Goal: Task Accomplishment & Management: Manage account settings

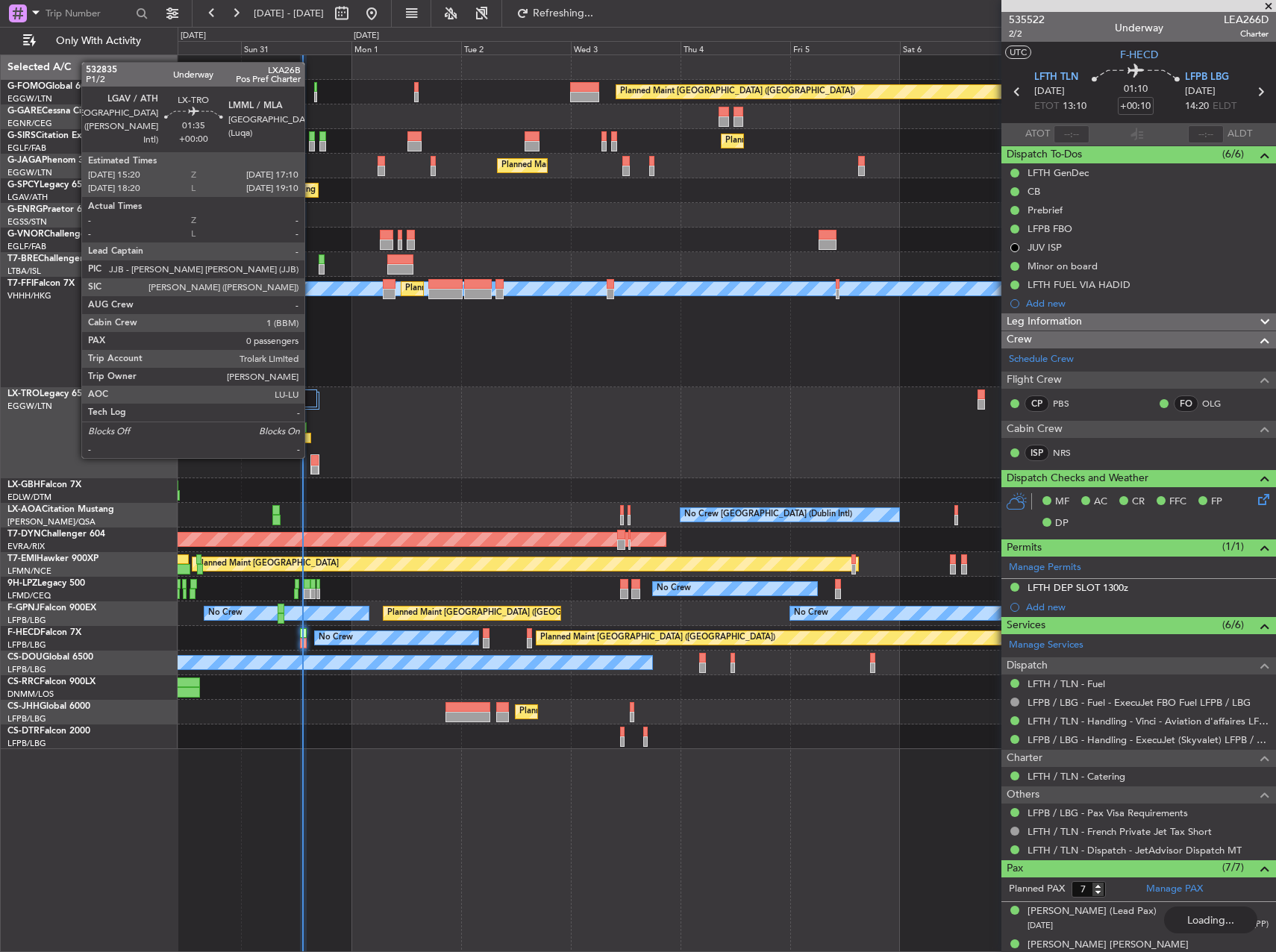
click at [311, 457] on div at bounding box center [314, 460] width 7 height 10
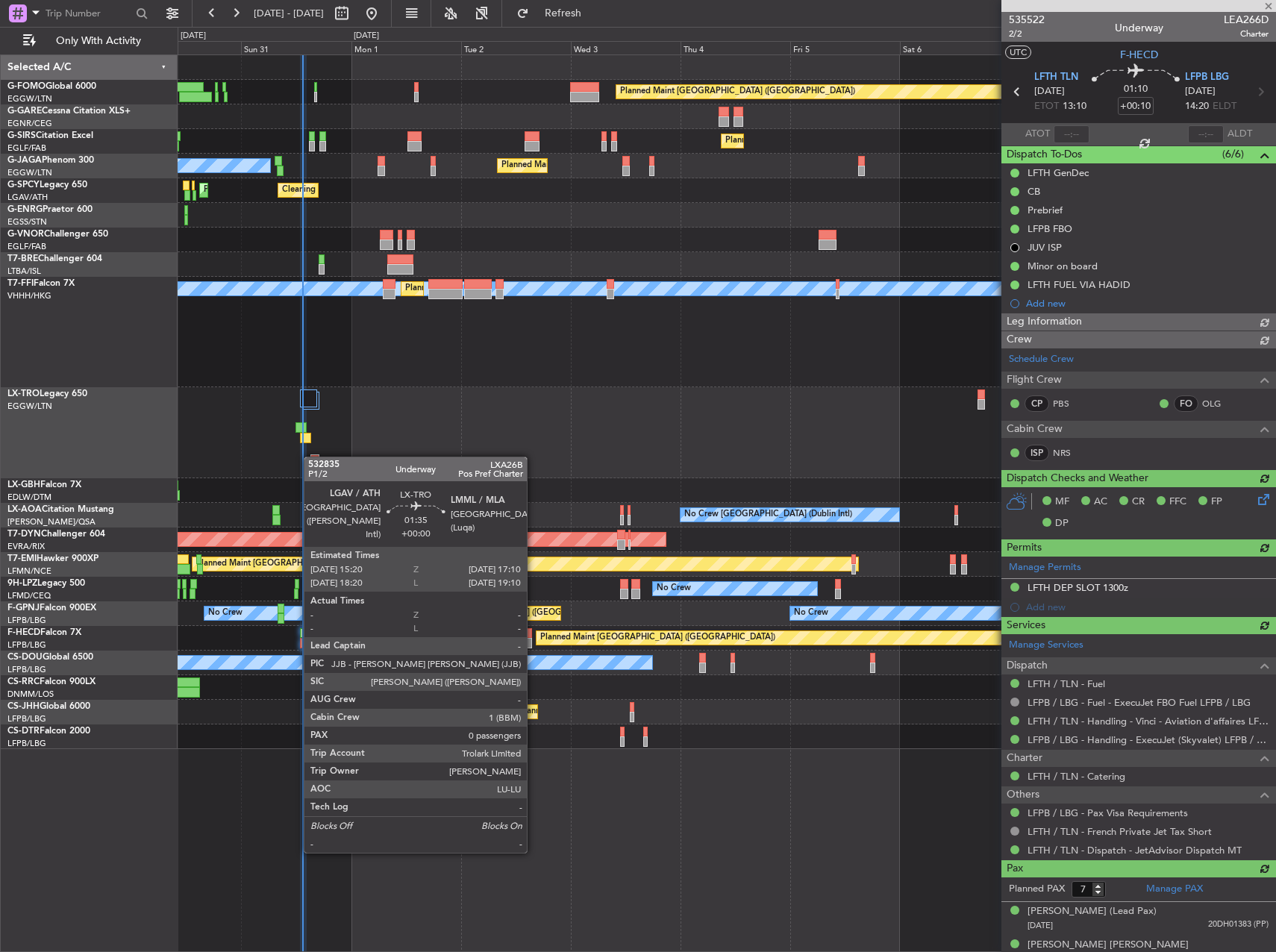
type input "13:12"
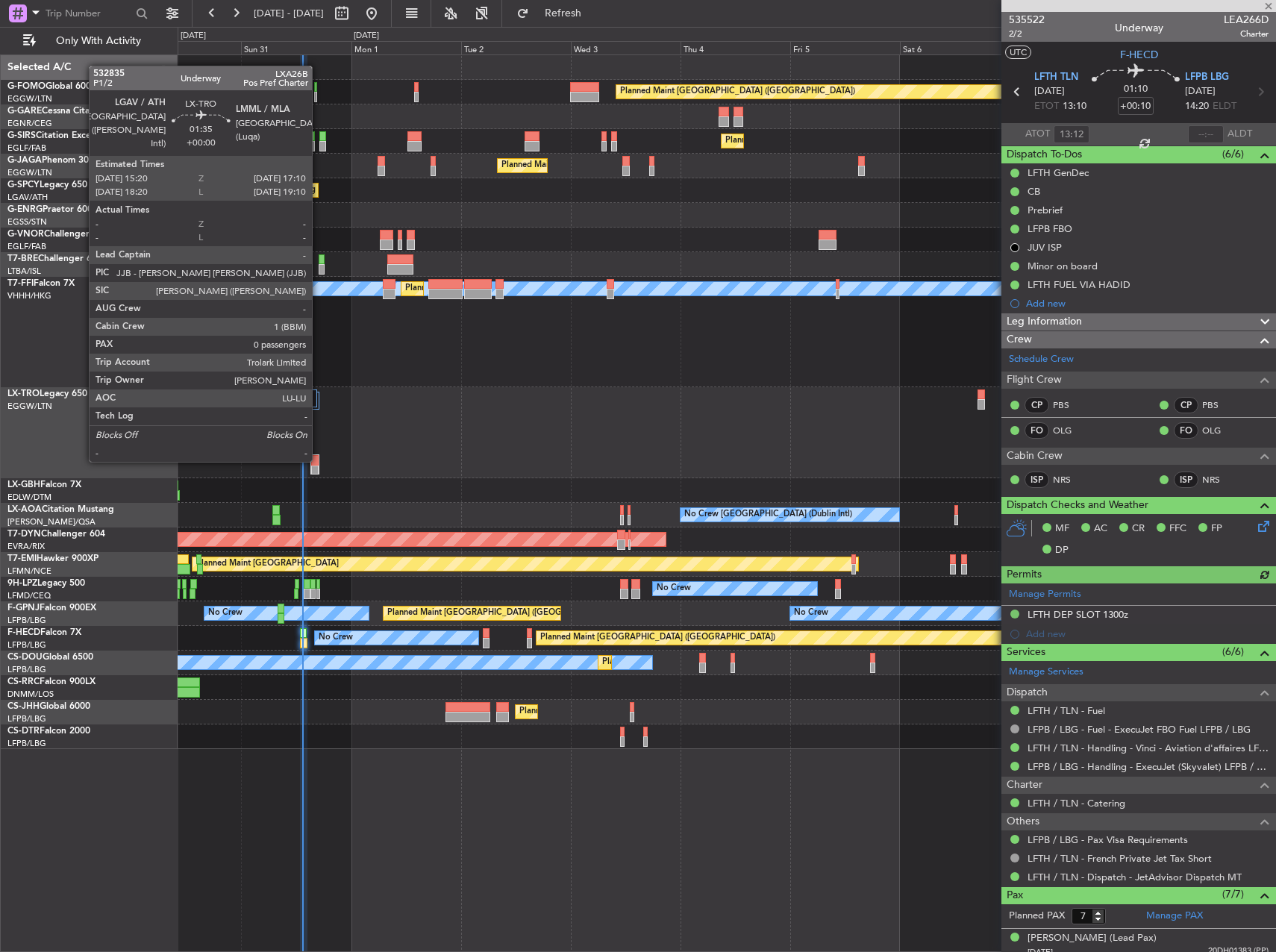
click at [319, 461] on div at bounding box center [314, 460] width 7 height 10
type input "0"
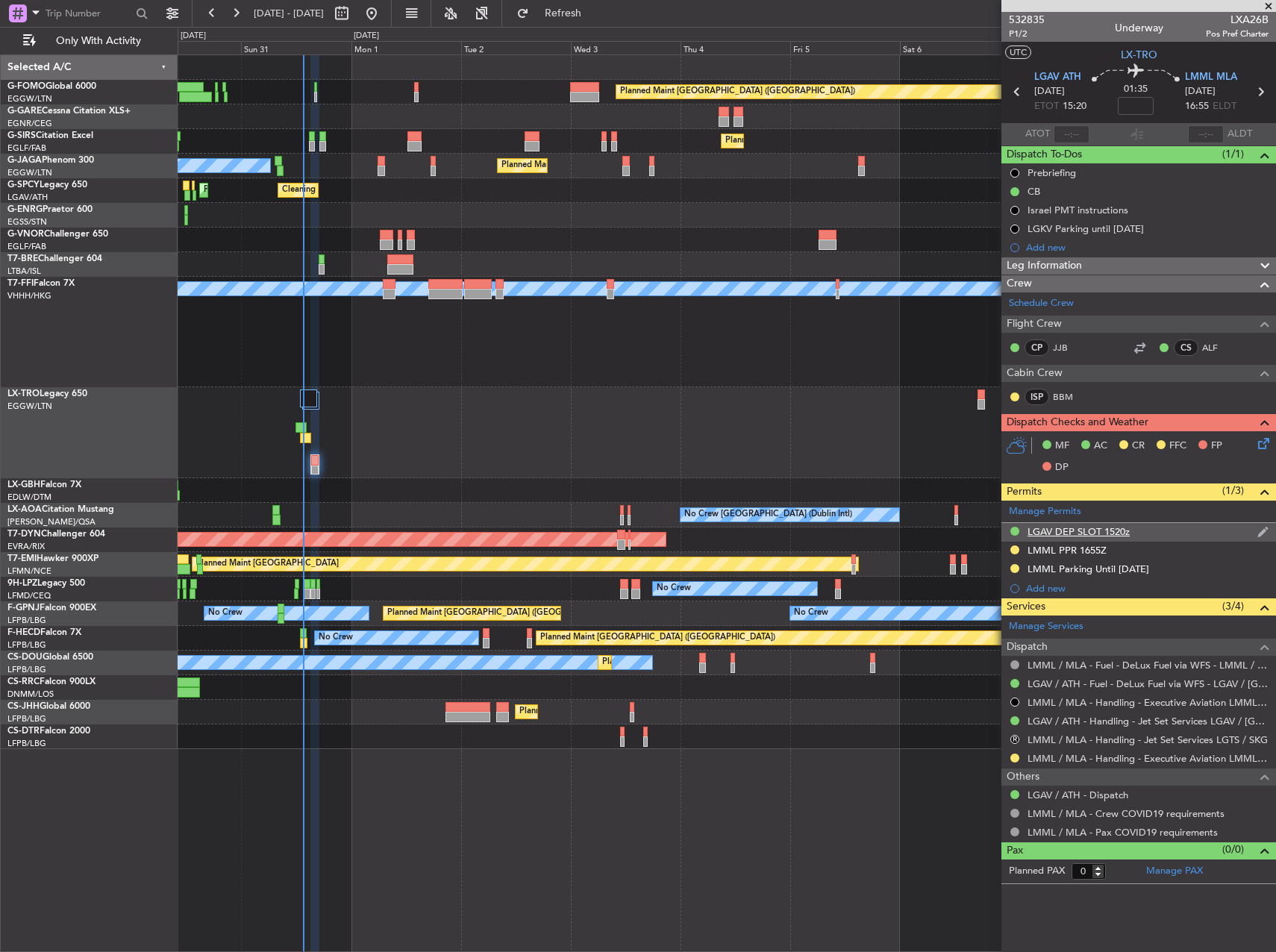
click at [1108, 535] on div "LGAV DEP SLOT 1520z" at bounding box center [1079, 532] width 102 height 13
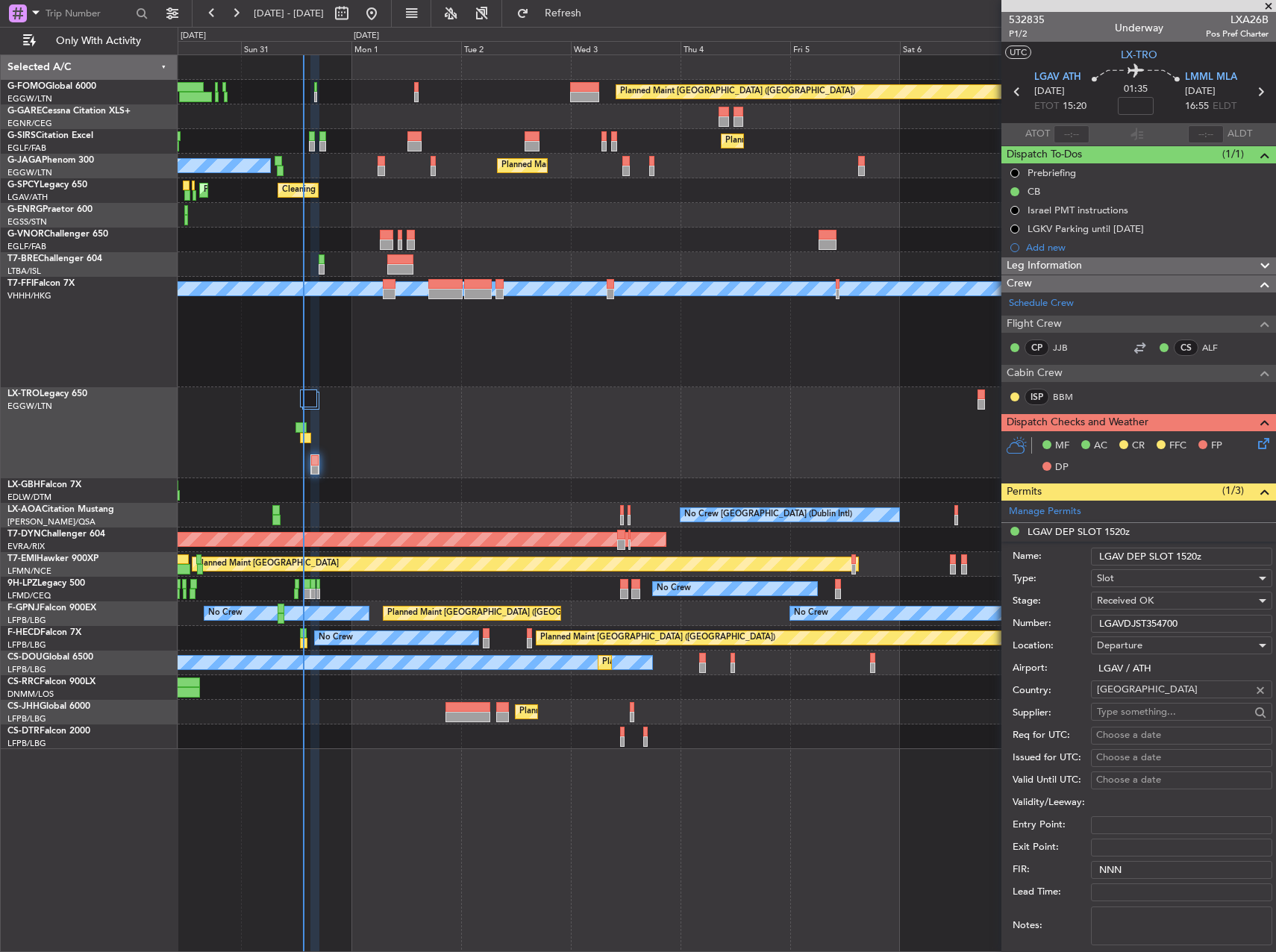
click at [1164, 623] on input "LGAVDJST354700" at bounding box center [1181, 623] width 181 height 18
click at [1069, 263] on span "Leg Information" at bounding box center [1045, 266] width 76 height 17
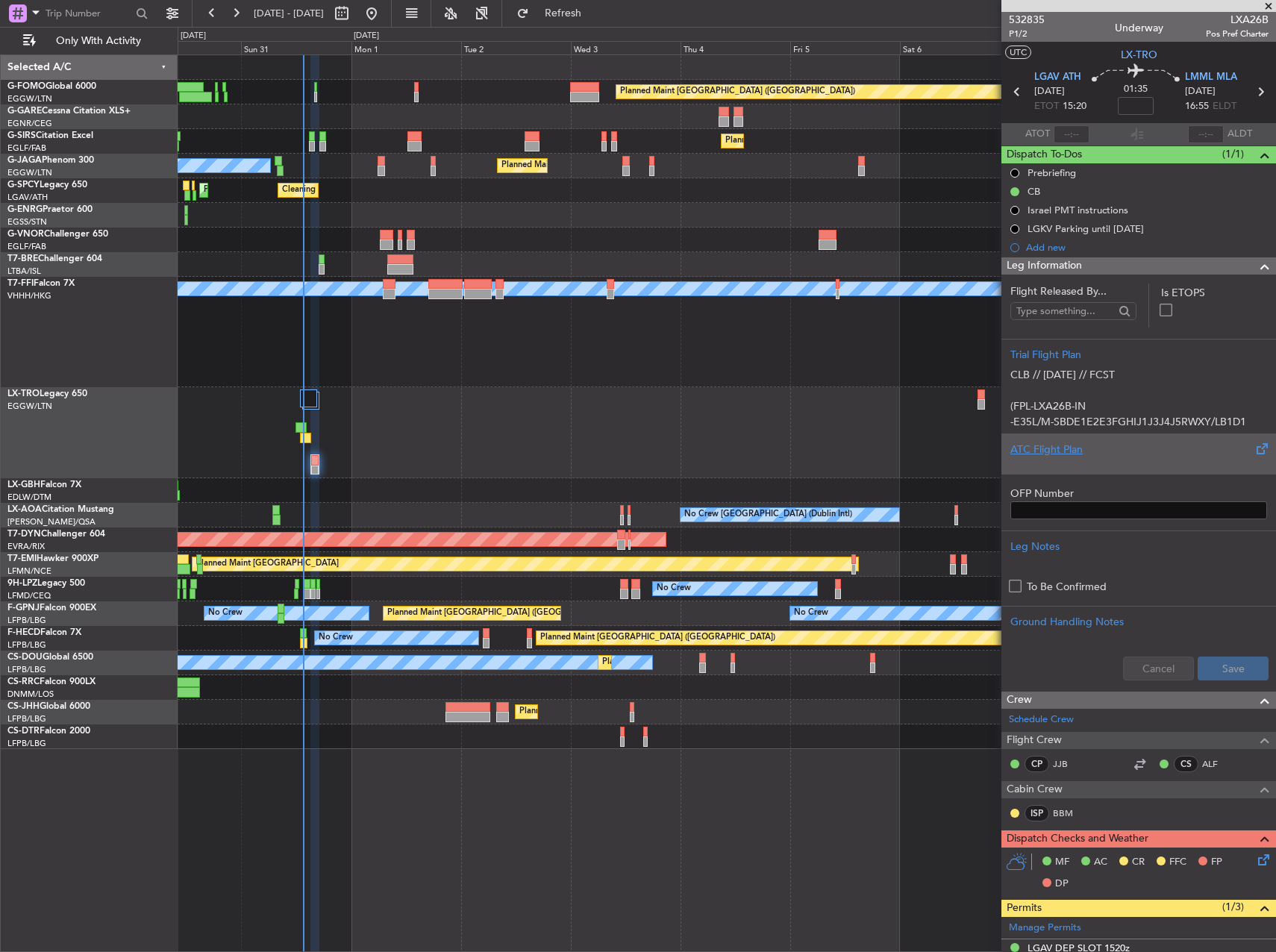
click at [1079, 464] on div at bounding box center [1138, 462] width 257 height 9
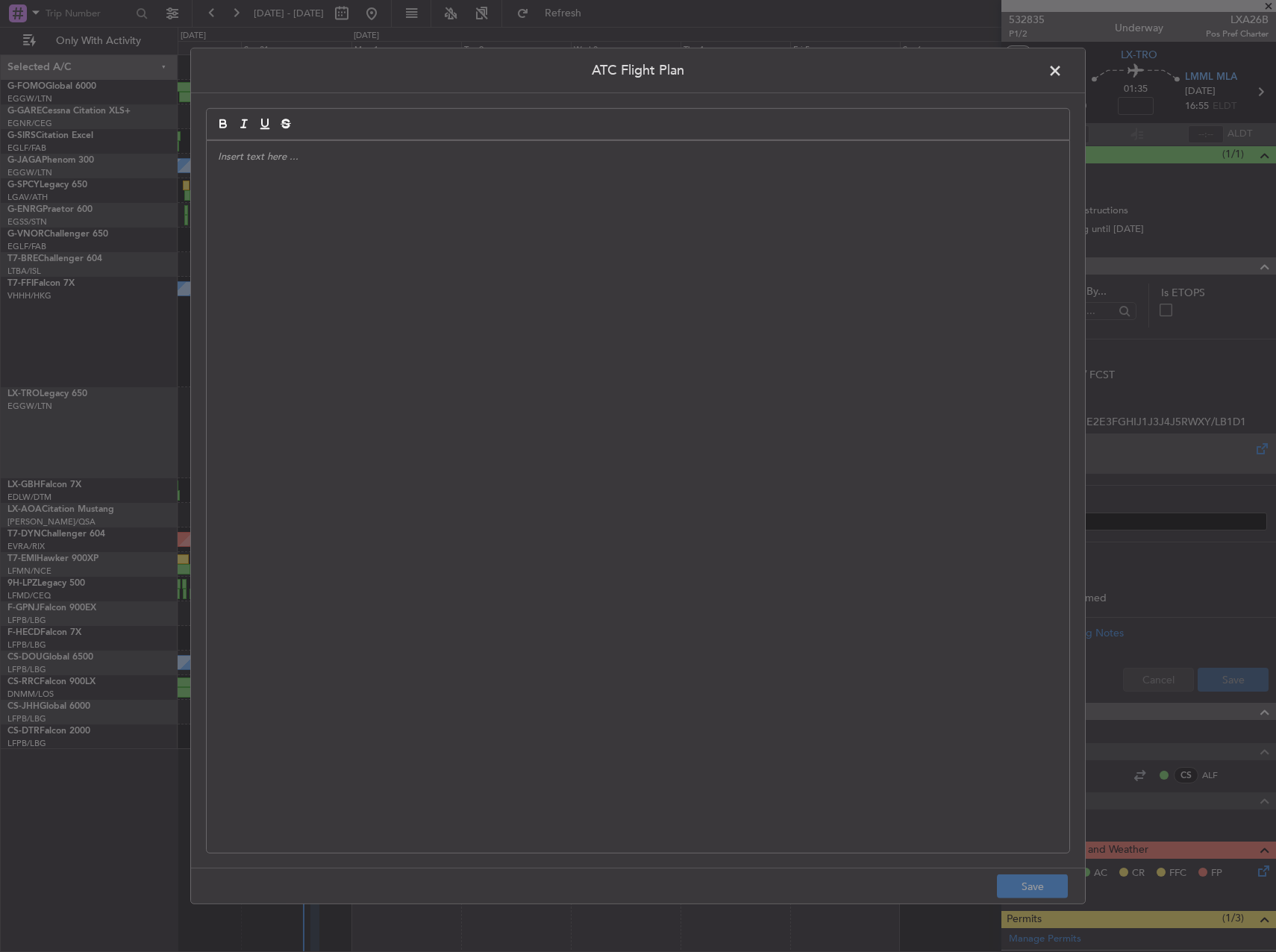
click at [558, 383] on div at bounding box center [638, 497] width 863 height 712
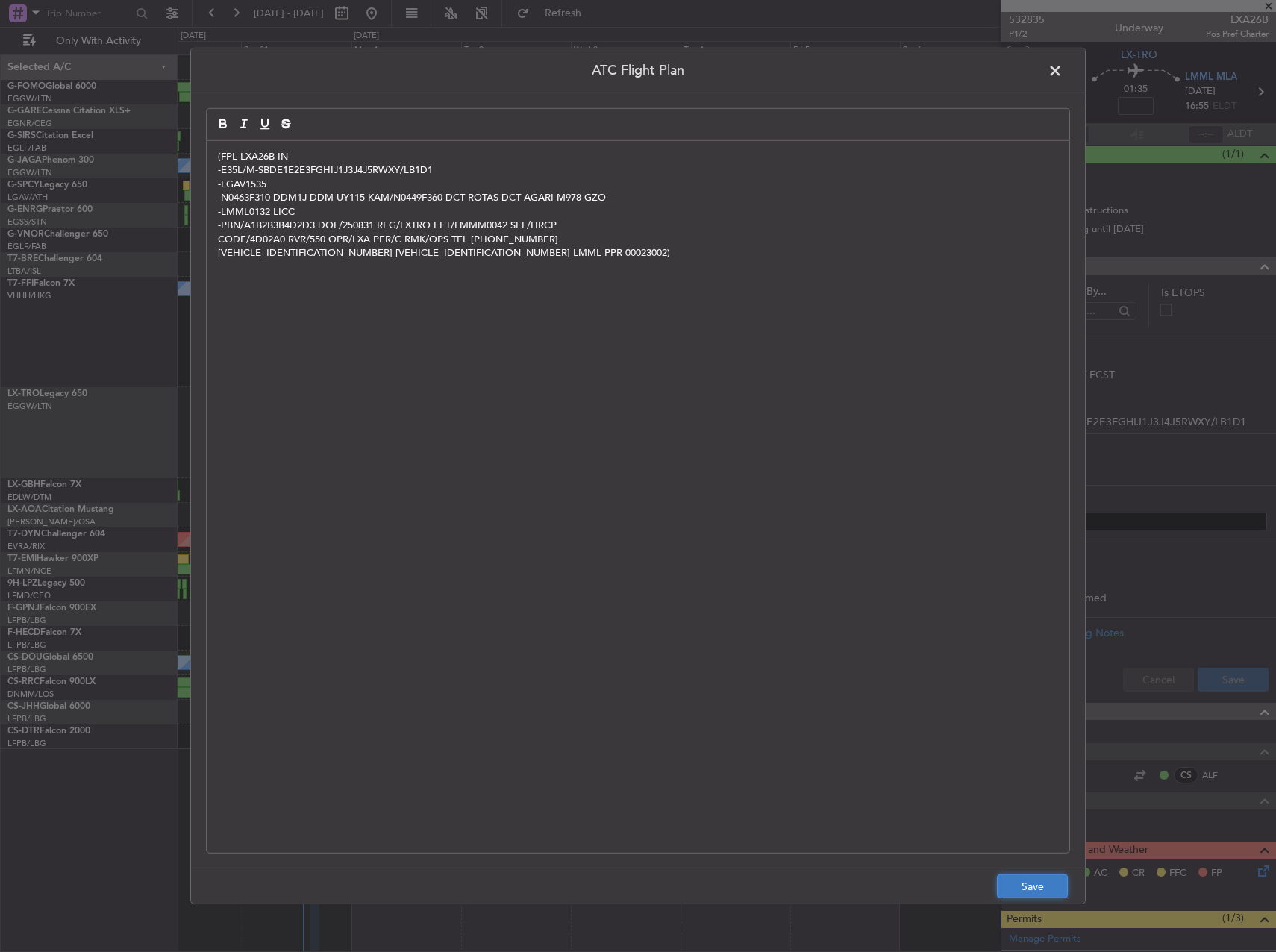
click at [1042, 888] on button "Save" at bounding box center [1033, 887] width 71 height 24
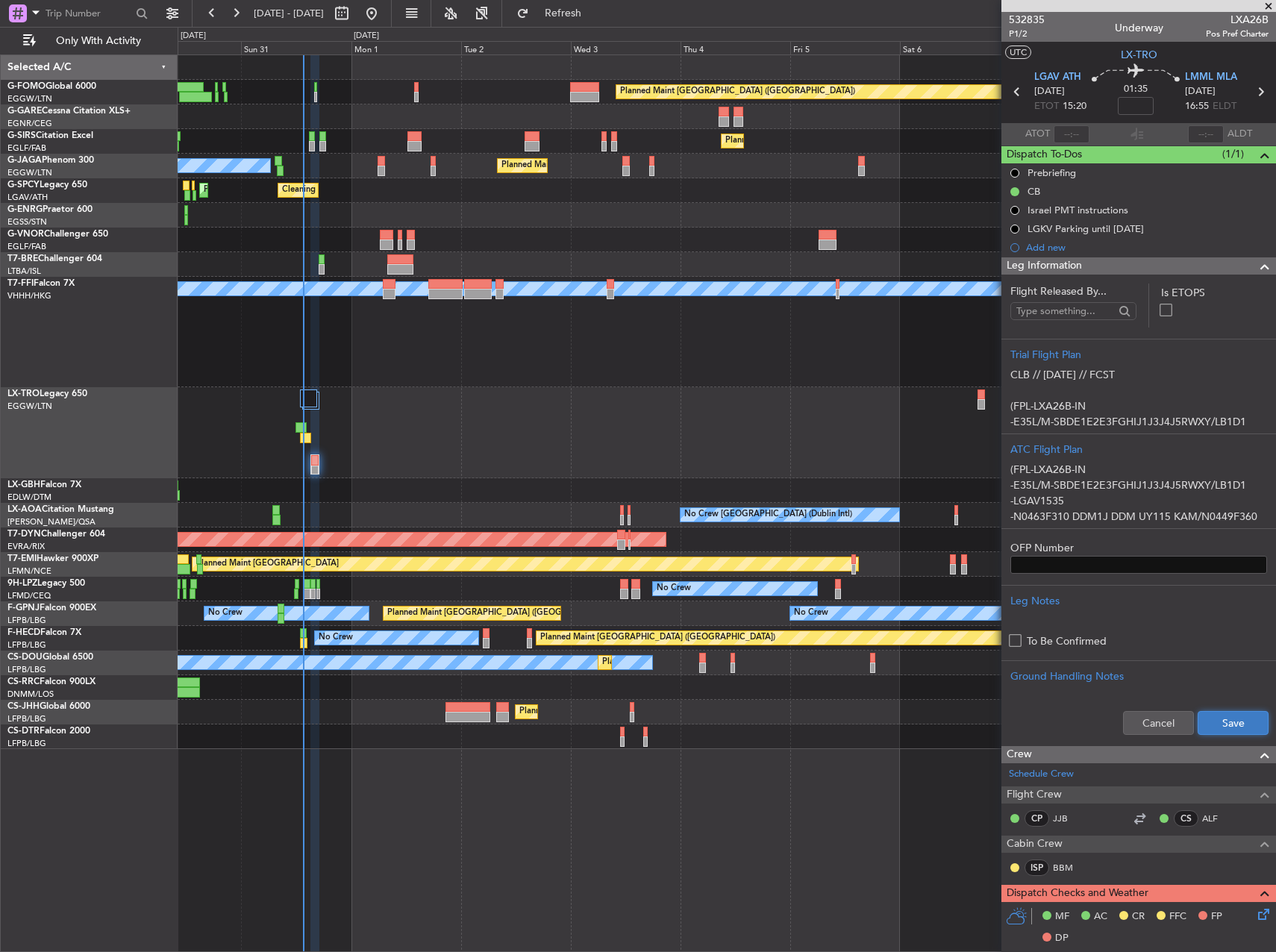
click at [1215, 726] on button "Save" at bounding box center [1233, 723] width 71 height 24
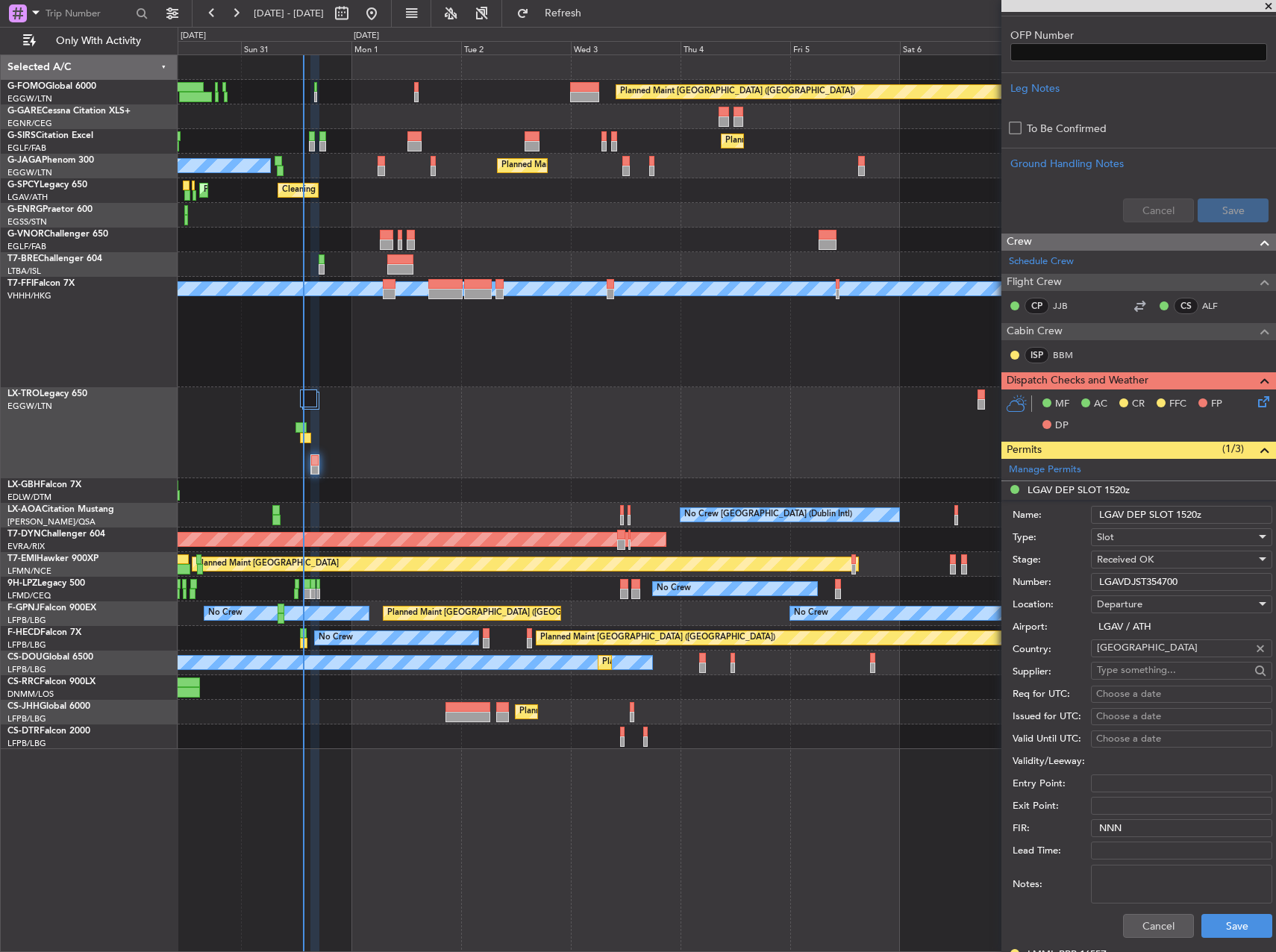
scroll to position [523, 0]
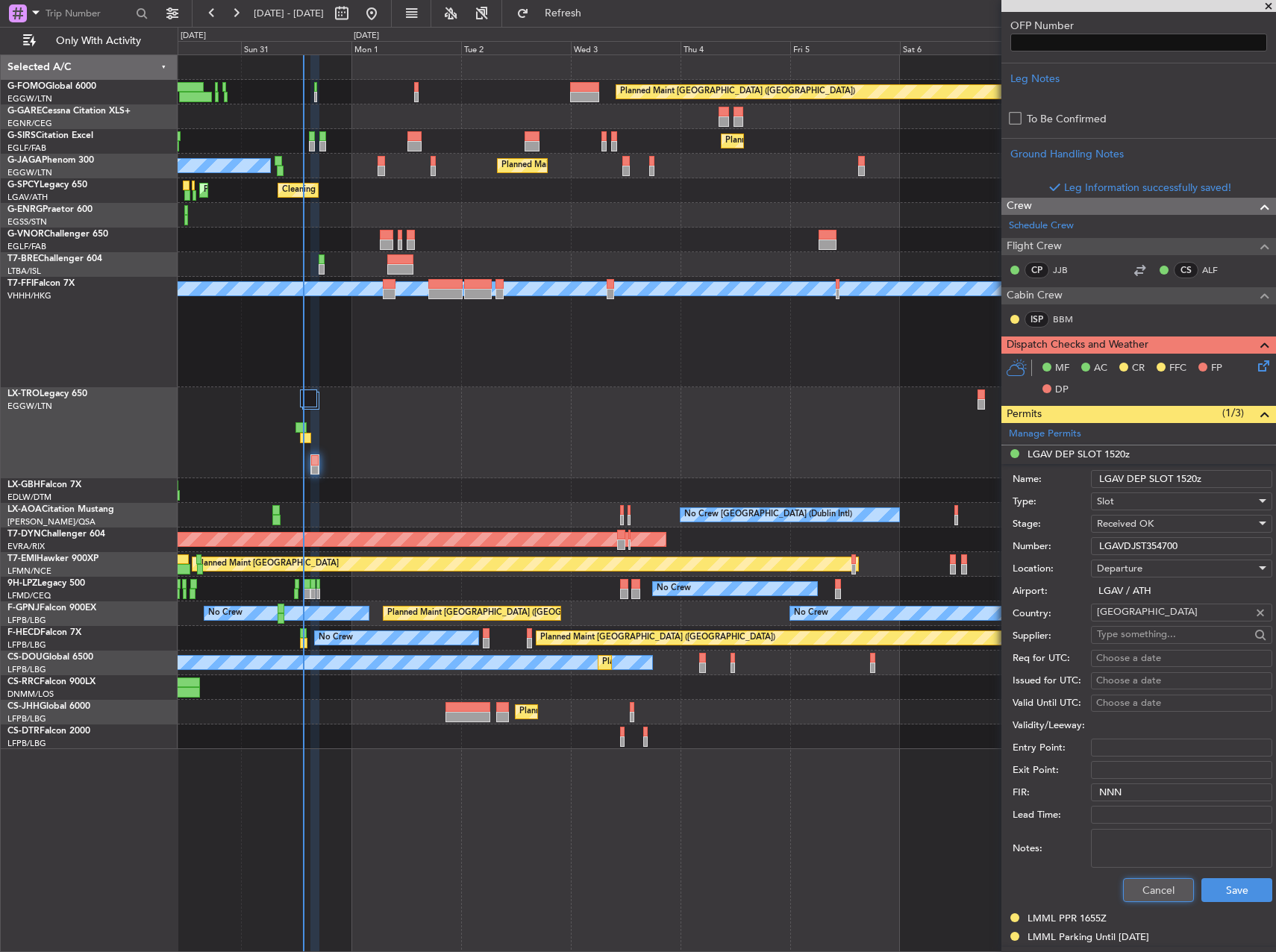
click at [1168, 889] on button "Cancel" at bounding box center [1158, 890] width 71 height 24
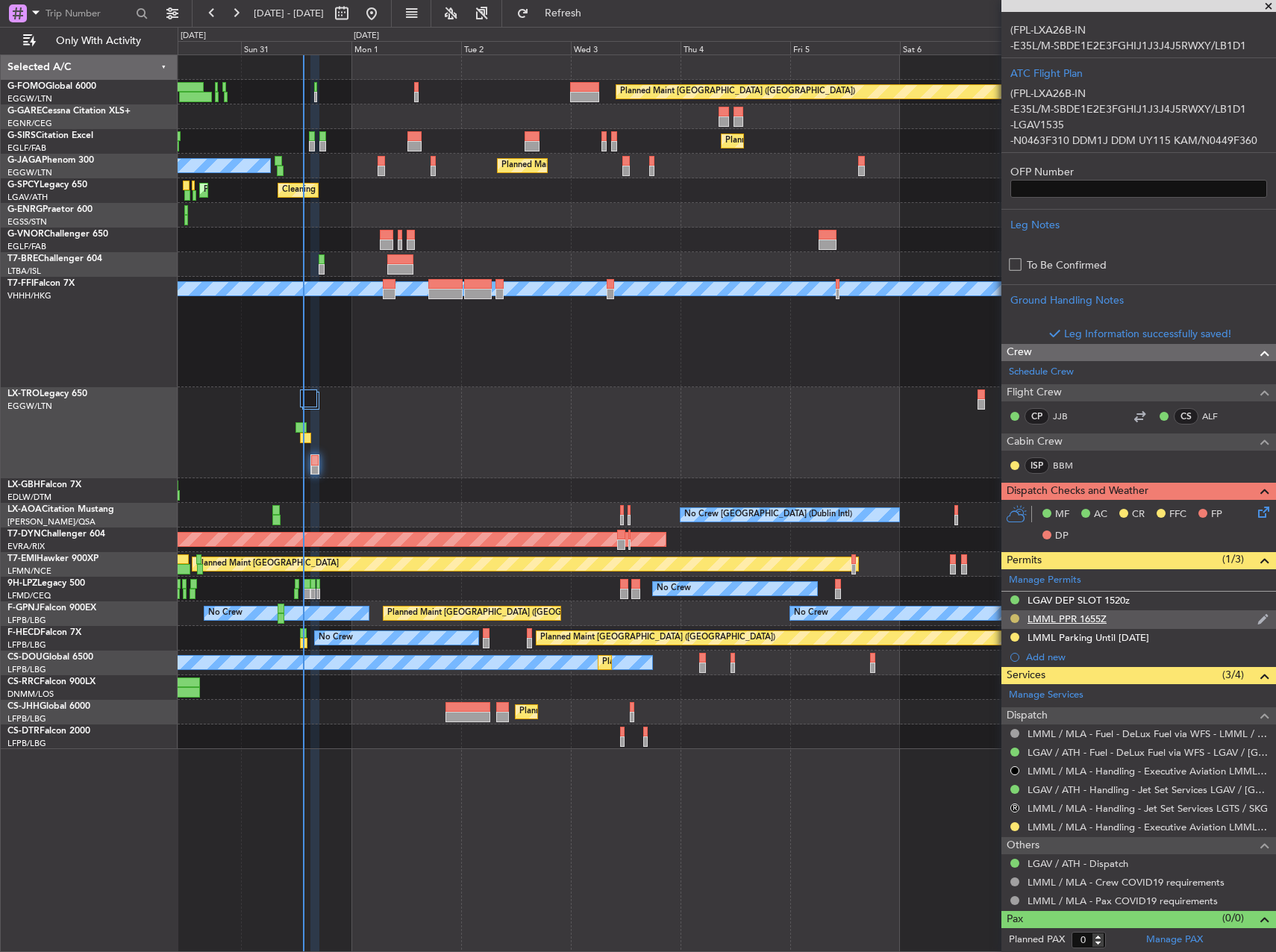
click at [1015, 618] on button at bounding box center [1014, 618] width 9 height 9
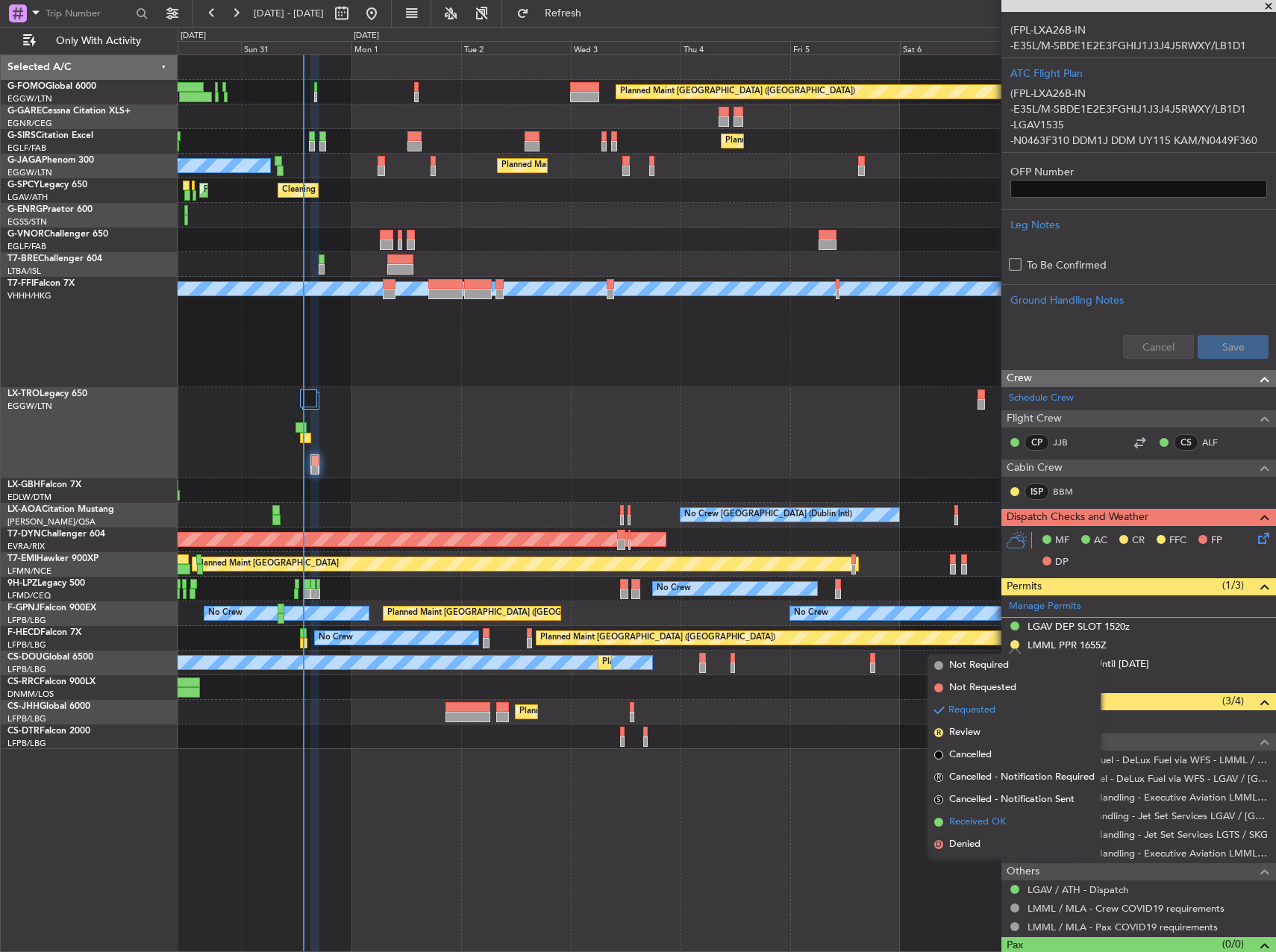
click at [993, 820] on span "Received OK" at bounding box center [977, 822] width 56 height 15
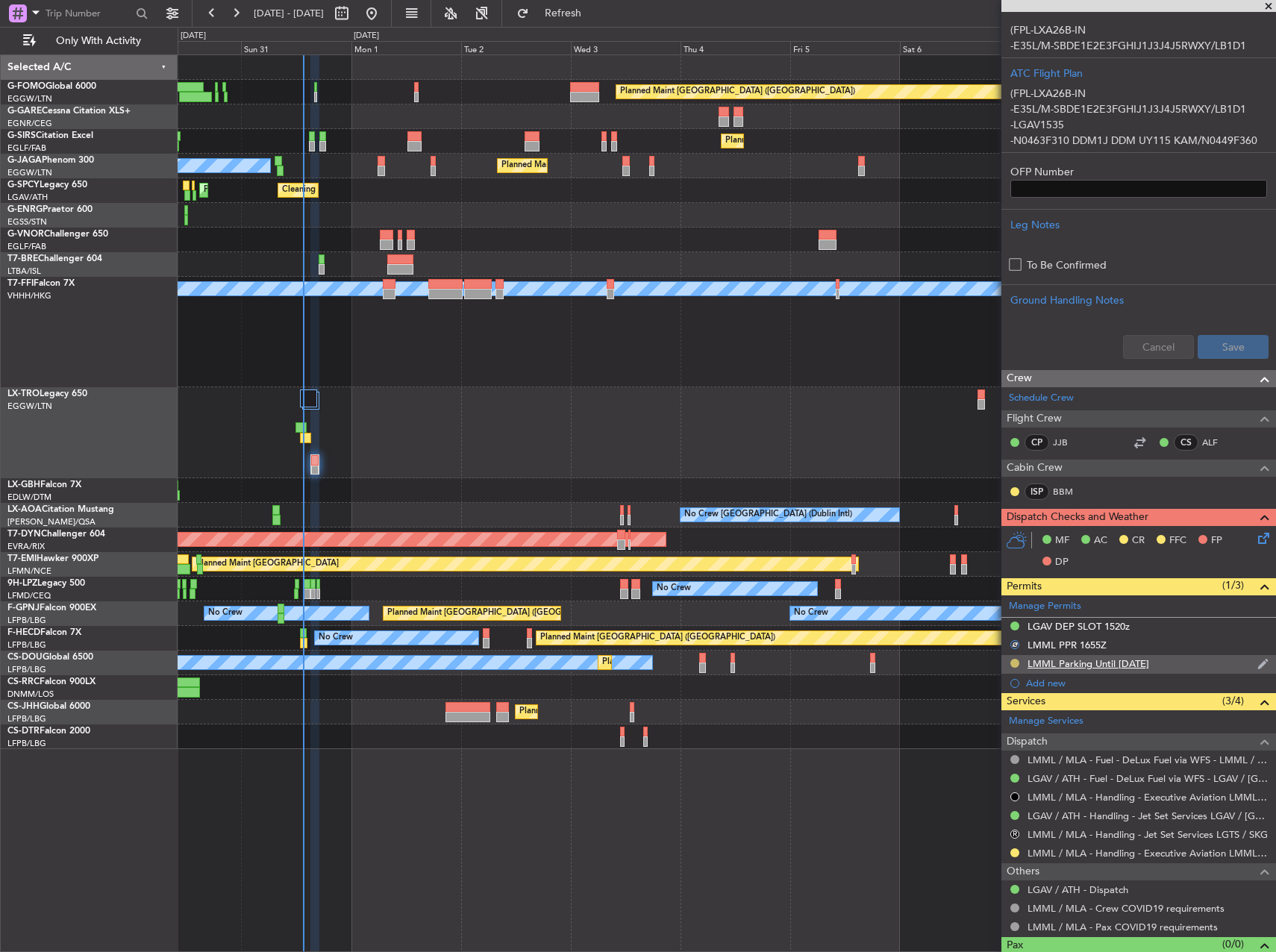
click at [1012, 661] on button at bounding box center [1014, 663] width 9 height 9
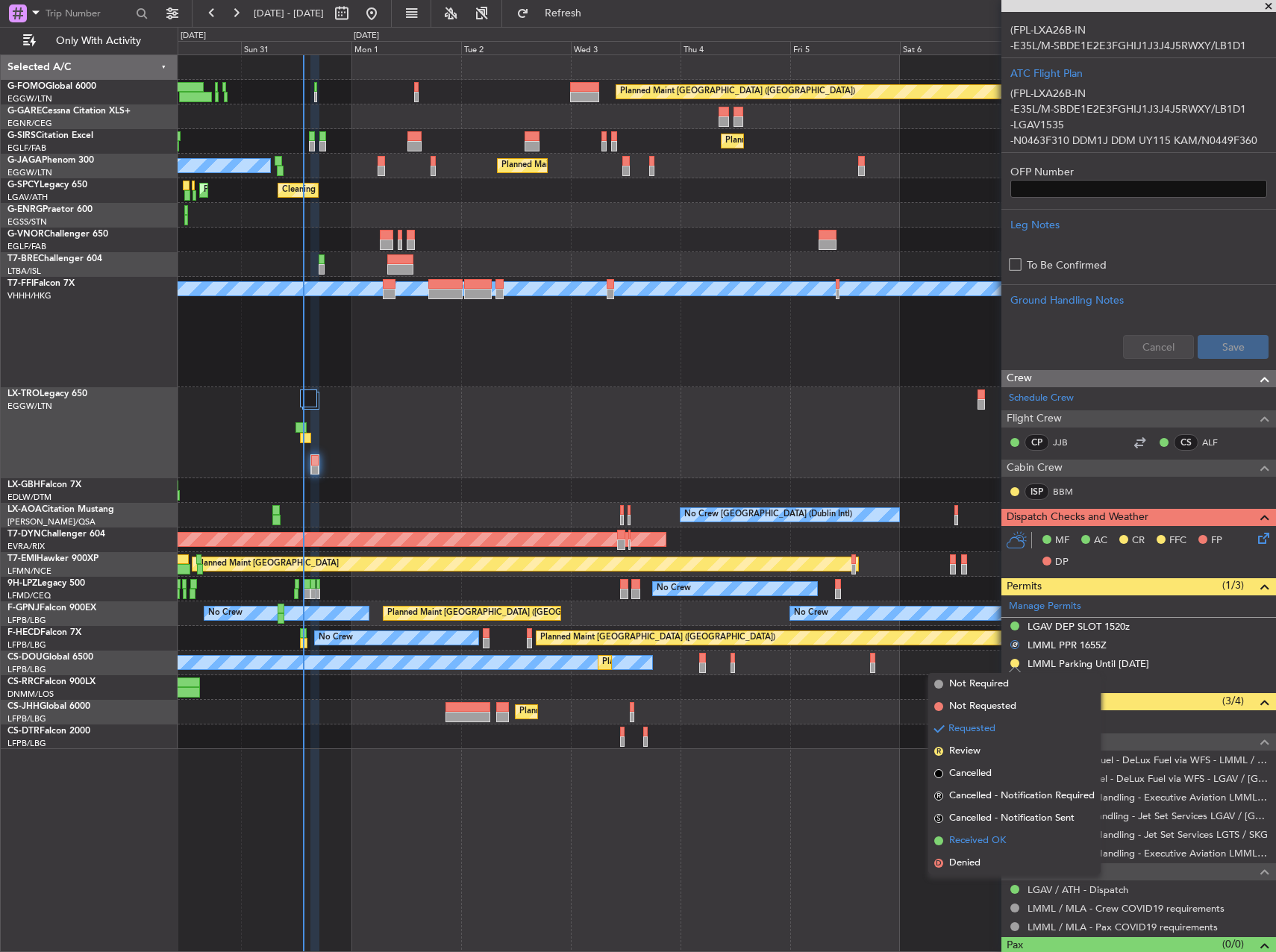
click at [1004, 831] on li "Received OK" at bounding box center [1015, 841] width 172 height 23
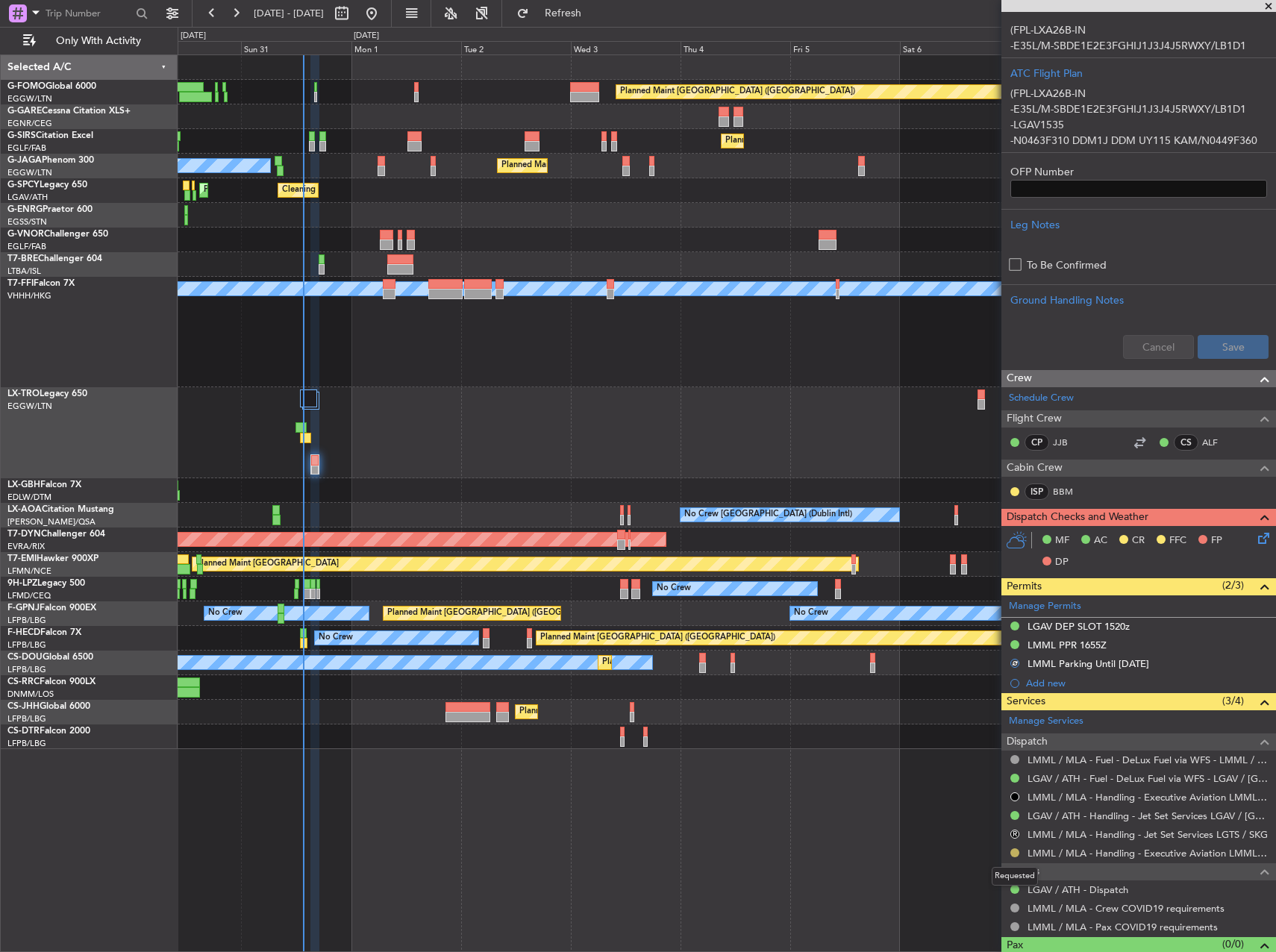
click at [1013, 855] on button at bounding box center [1014, 852] width 9 height 9
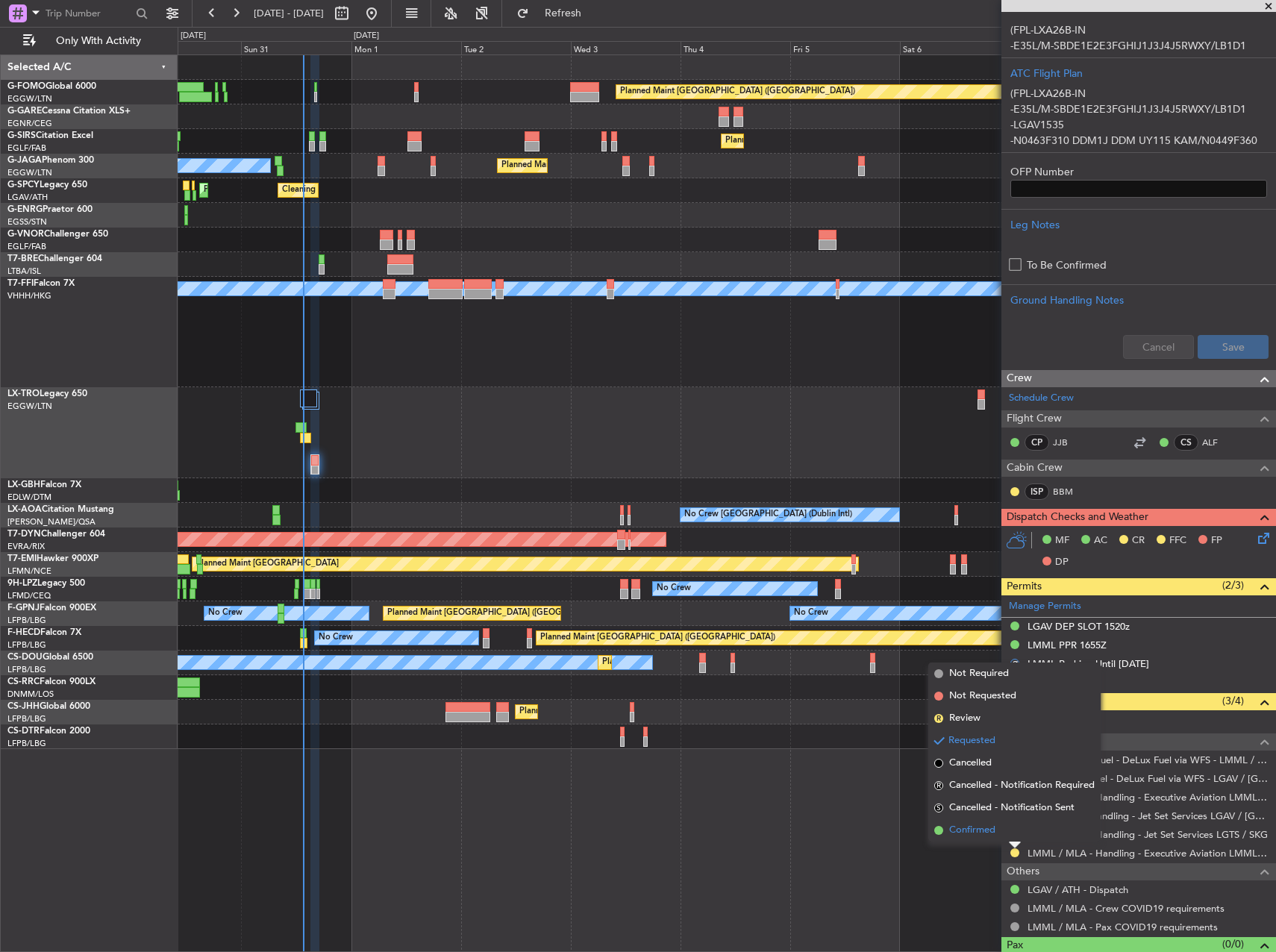
click at [986, 832] on span "Confirmed" at bounding box center [972, 830] width 46 height 15
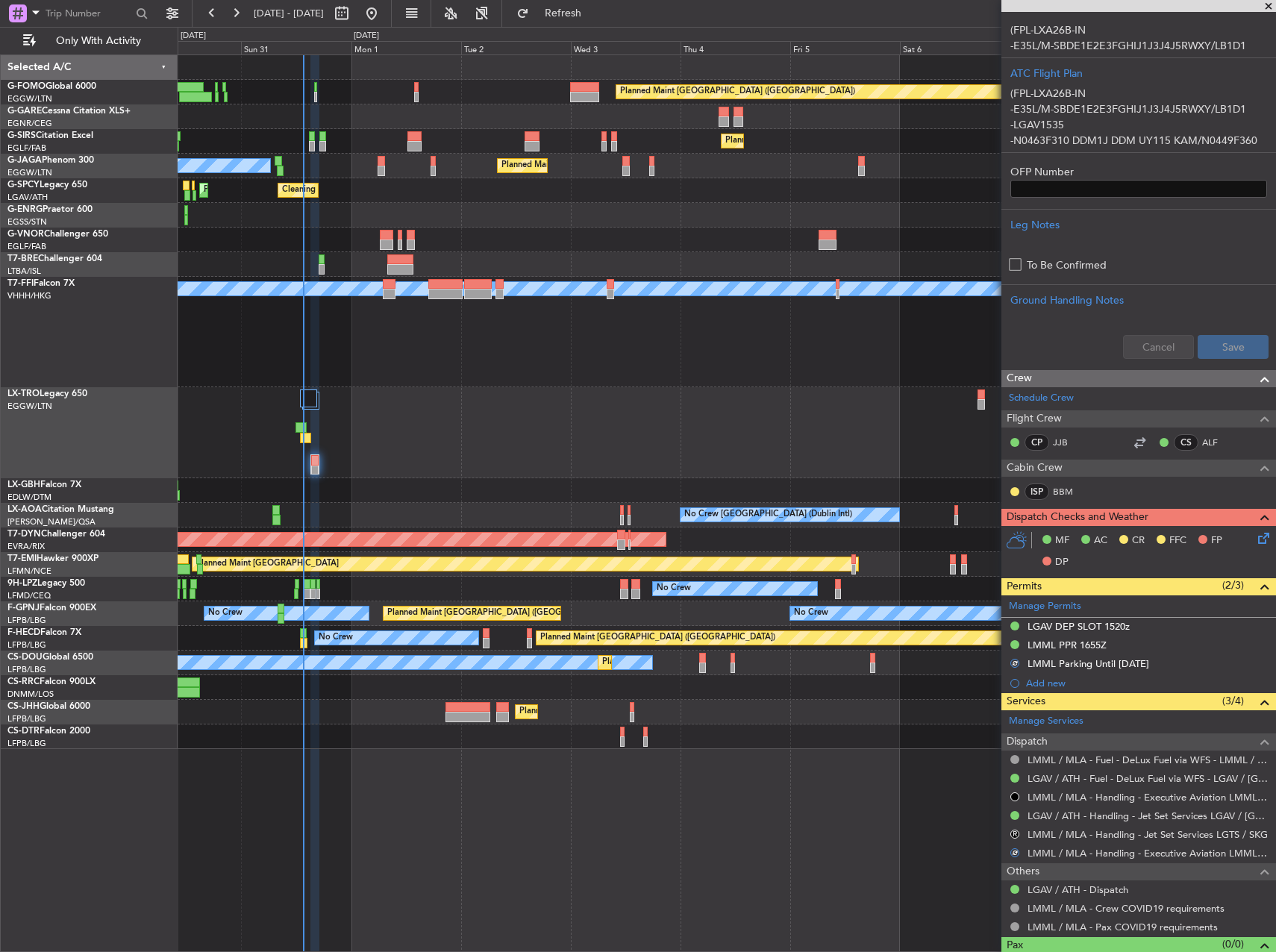
click at [1255, 538] on icon at bounding box center [1261, 536] width 12 height 12
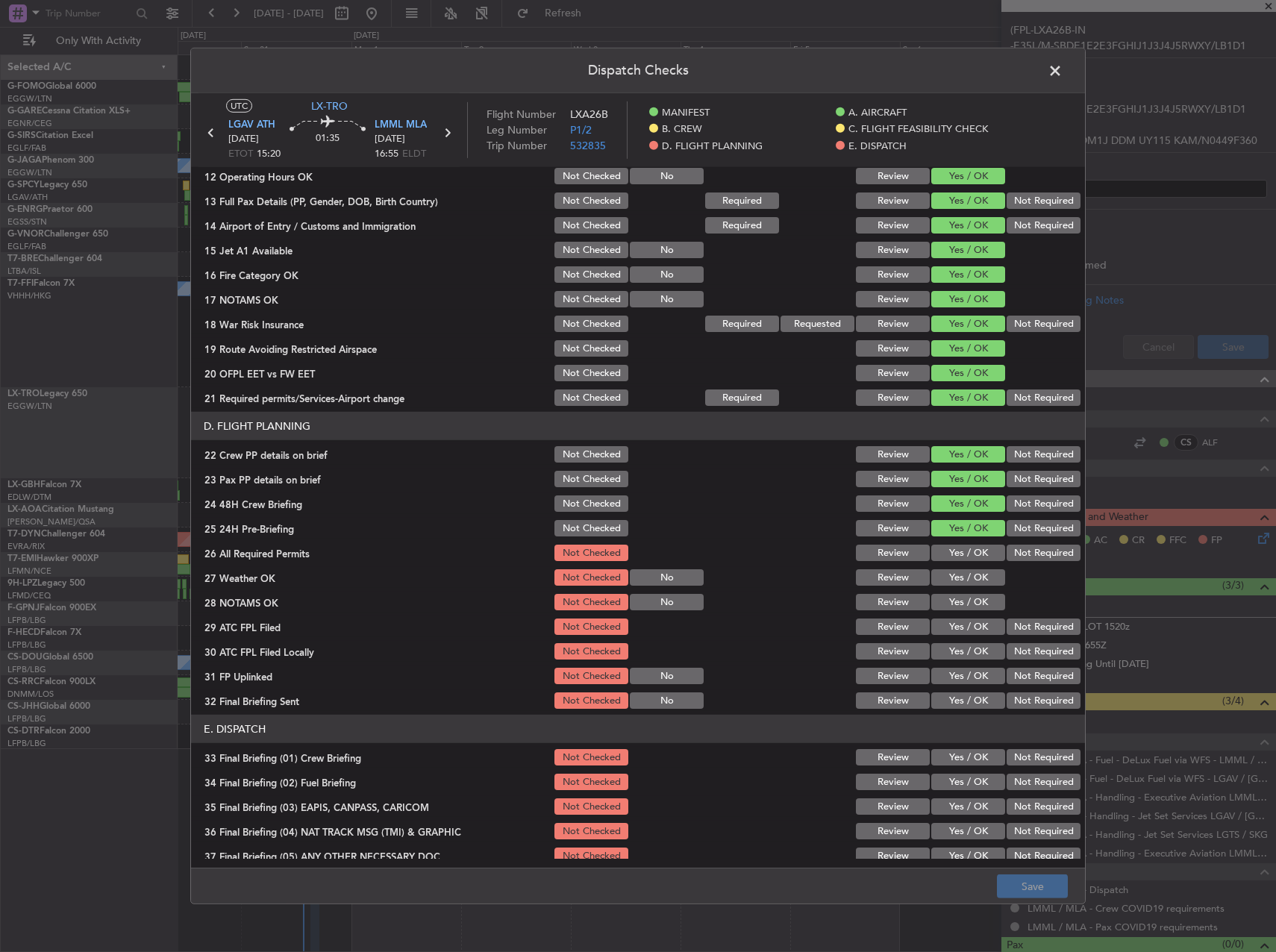
scroll to position [523, 0]
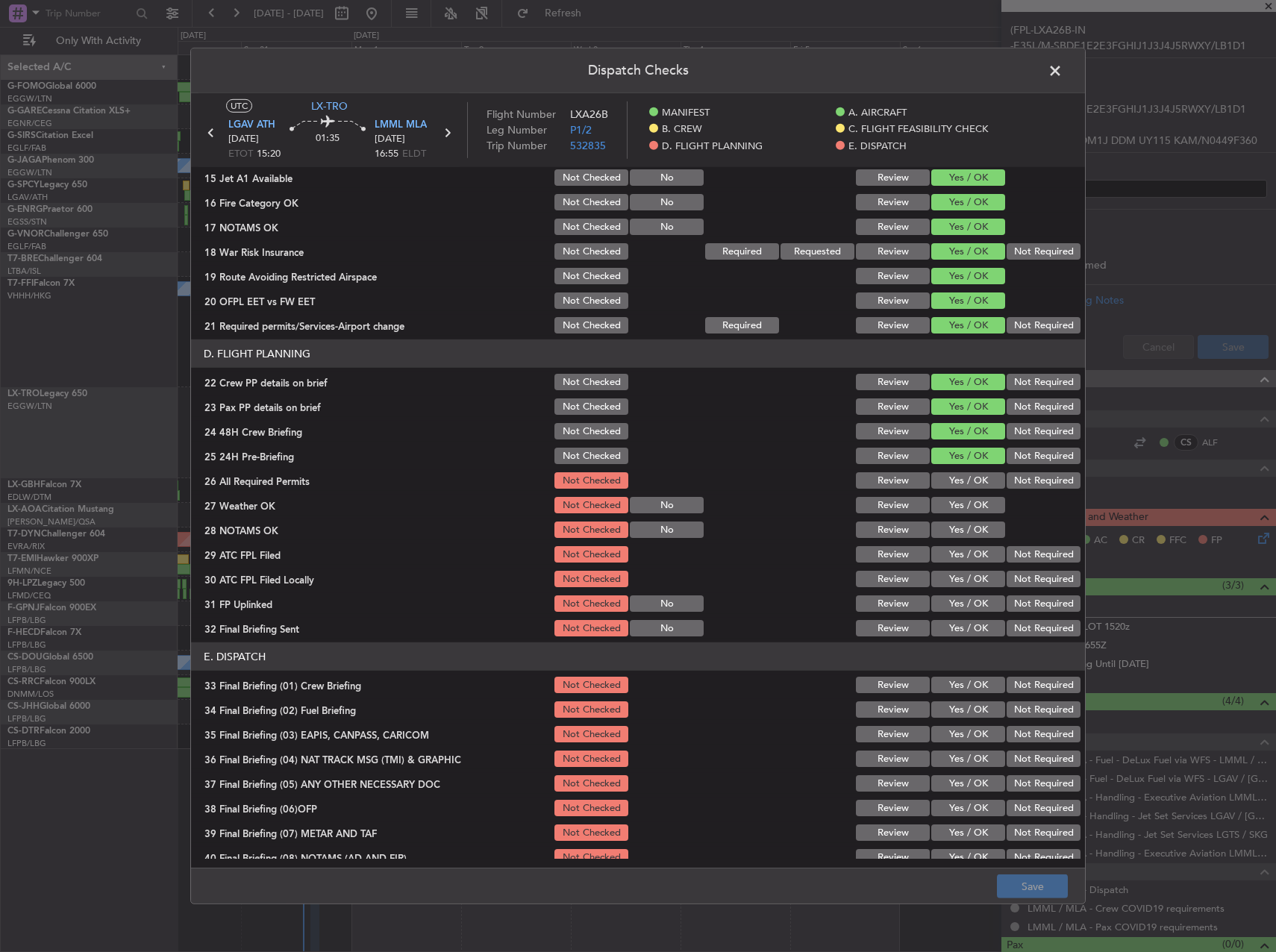
click at [950, 473] on button "Yes / OK" at bounding box center [968, 480] width 74 height 16
click at [946, 502] on button "Yes / OK" at bounding box center [968, 505] width 74 height 16
click at [946, 536] on button "Yes / OK" at bounding box center [968, 530] width 74 height 16
drag, startPoint x: 951, startPoint y: 563, endPoint x: 969, endPoint y: 565, distance: 18.1
click at [957, 563] on div "Yes / OK" at bounding box center [967, 554] width 76 height 21
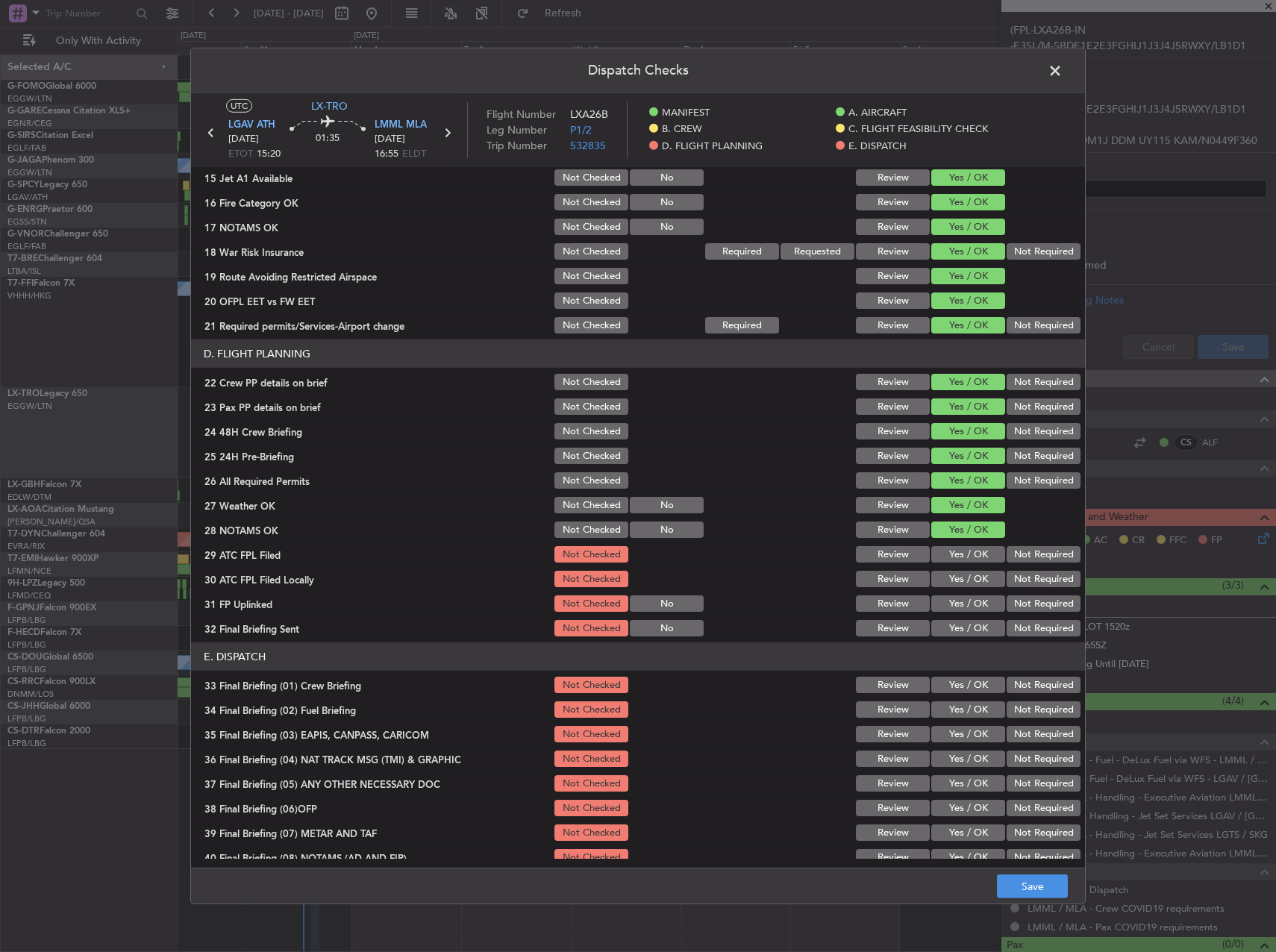
click at [1052, 577] on button "Not Required" at bounding box center [1044, 579] width 74 height 16
click at [963, 553] on button "Yes / OK" at bounding box center [968, 554] width 74 height 16
click at [959, 595] on button "Yes / OK" at bounding box center [968, 603] width 74 height 16
click at [1027, 627] on button "Not Required" at bounding box center [1044, 628] width 74 height 16
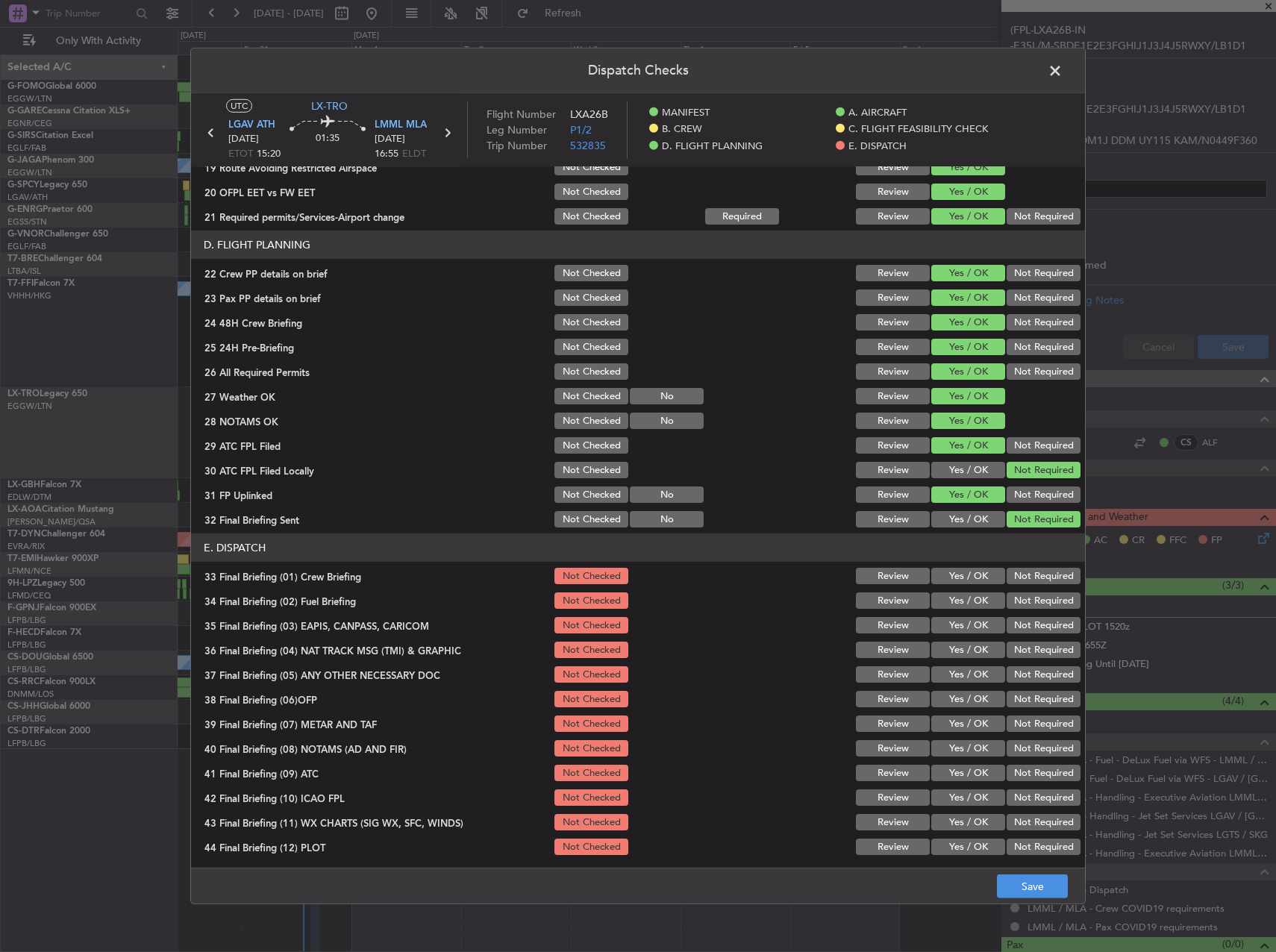
scroll to position [634, 0]
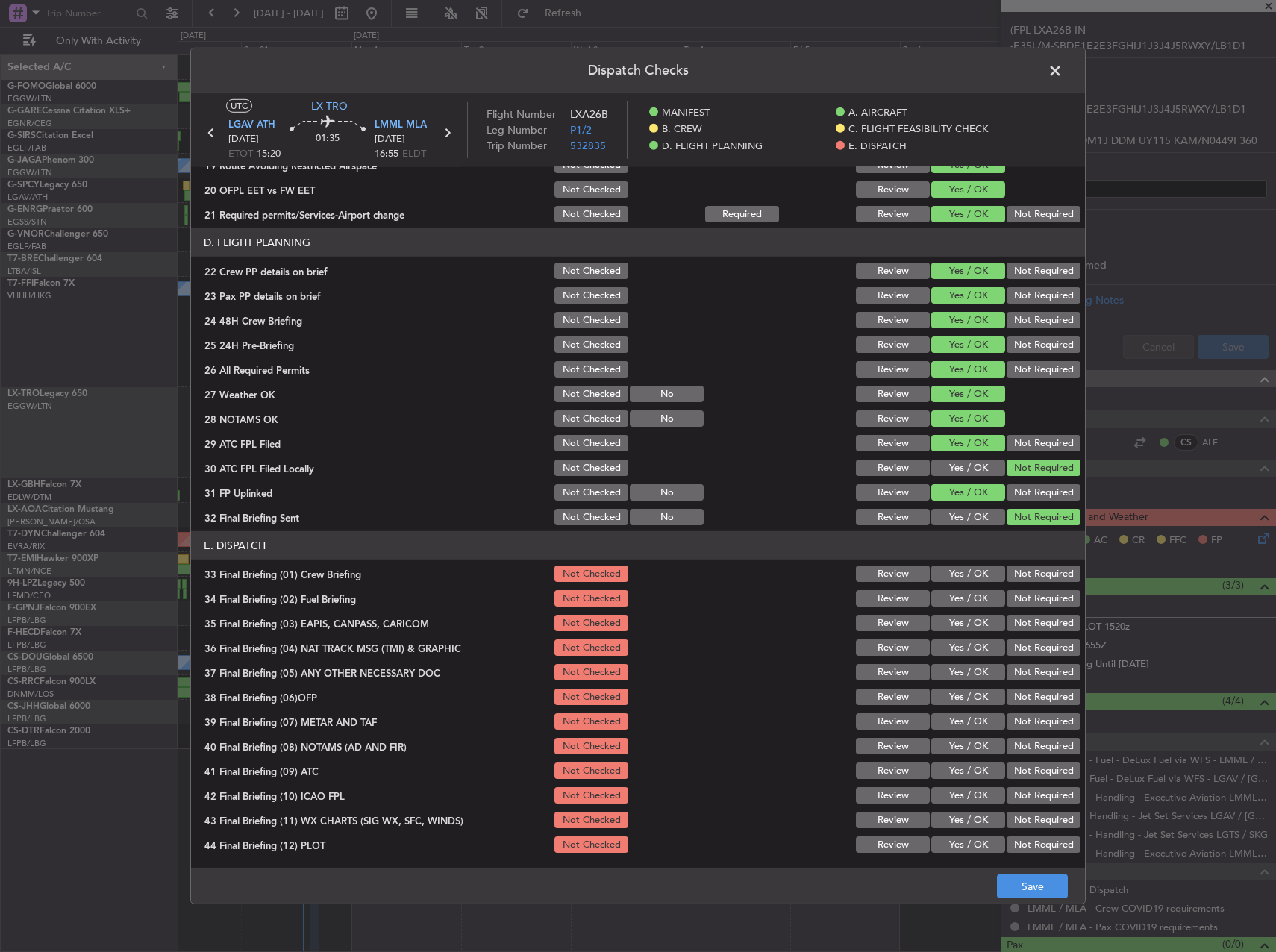
click at [970, 575] on button "Yes / OK" at bounding box center [968, 573] width 74 height 16
click at [956, 608] on div "Yes / OK" at bounding box center [967, 598] width 76 height 21
click at [957, 602] on button "Yes / OK" at bounding box center [968, 598] width 74 height 16
click at [1030, 618] on button "Not Required" at bounding box center [1044, 623] width 74 height 16
click at [1030, 636] on section "E. DISPATCH 33 Final Briefing (01) Crew Briefing Not Checked Review Yes / OK No…" at bounding box center [638, 693] width 894 height 324
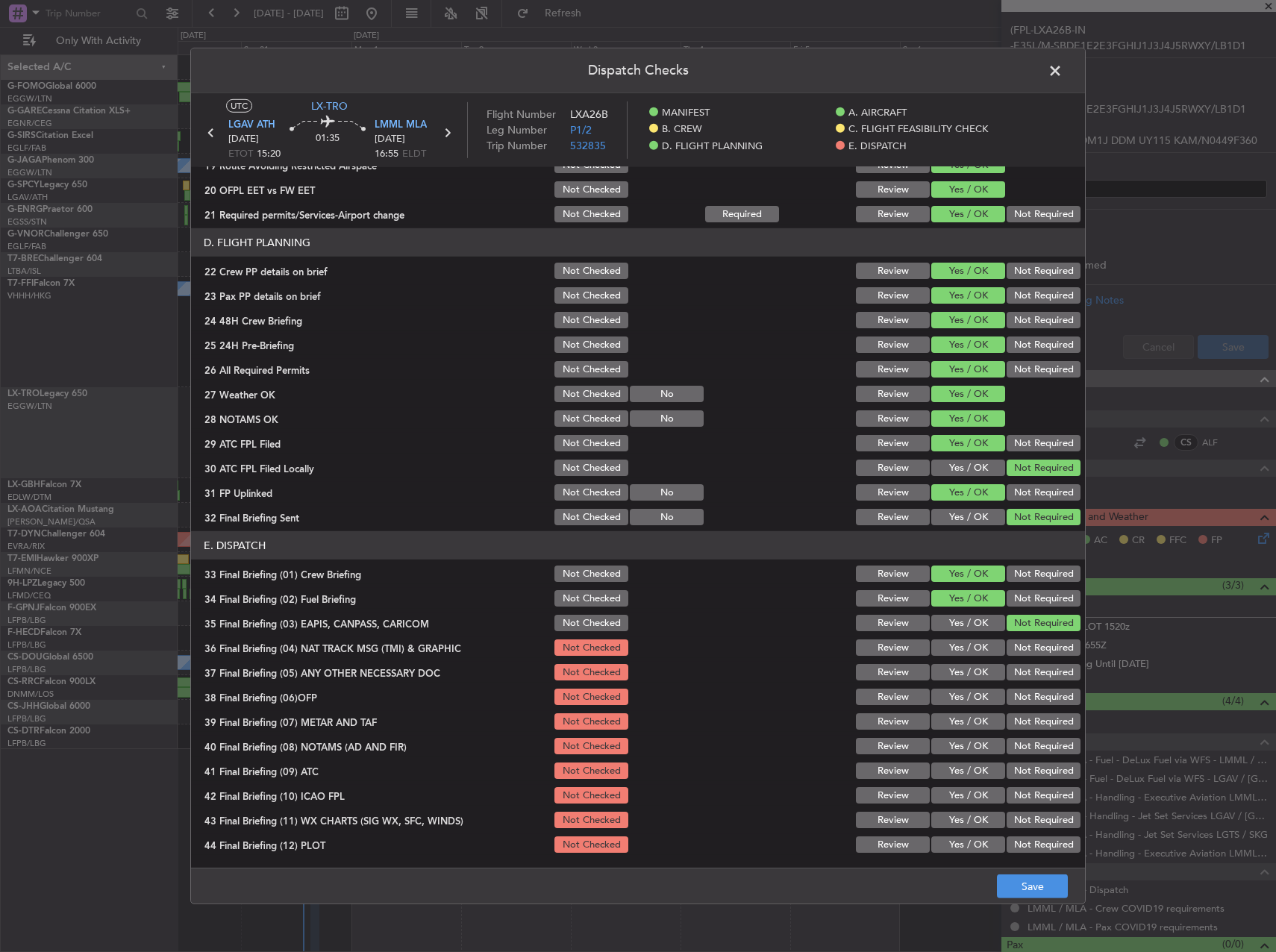
click at [1032, 652] on button "Not Required" at bounding box center [1044, 648] width 74 height 16
click at [1034, 671] on button "Not Required" at bounding box center [1044, 673] width 74 height 16
click at [984, 698] on button "Yes / OK" at bounding box center [968, 697] width 74 height 16
click at [968, 714] on button "Yes / OK" at bounding box center [968, 722] width 74 height 16
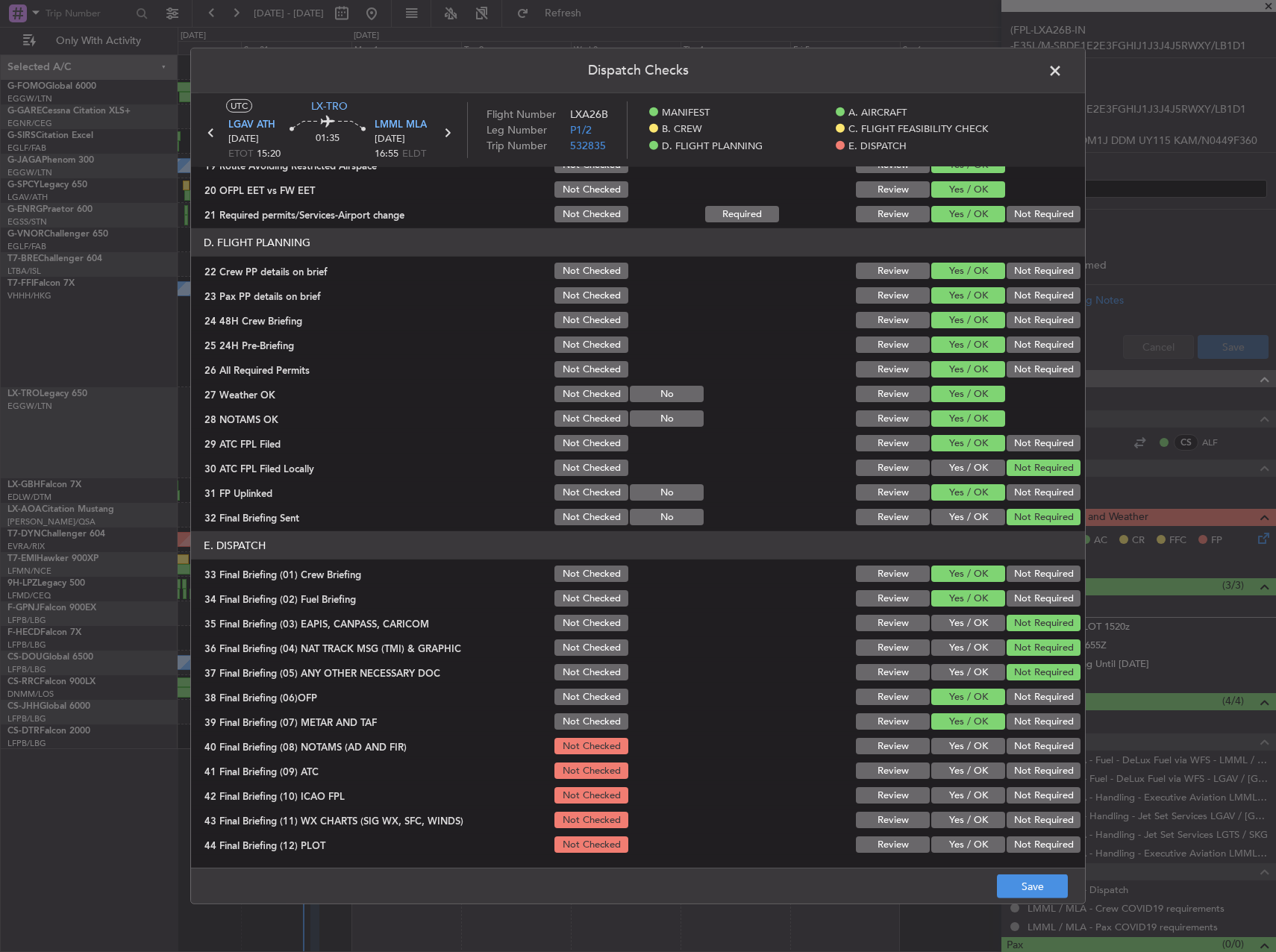
drag, startPoint x: 964, startPoint y: 734, endPoint x: 964, endPoint y: 748, distance: 14.0
click at [963, 735] on section "E. DISPATCH 33 Final Briefing (01) Crew Briefing Not Checked Review Yes / OK No…" at bounding box center [638, 693] width 894 height 324
click at [964, 749] on button "Yes / OK" at bounding box center [968, 746] width 74 height 16
click at [967, 768] on button "Yes / OK" at bounding box center [968, 771] width 74 height 16
click at [966, 784] on section "E. DISPATCH 33 Final Briefing (01) Crew Briefing Not Checked Review Yes / OK No…" at bounding box center [638, 693] width 894 height 324
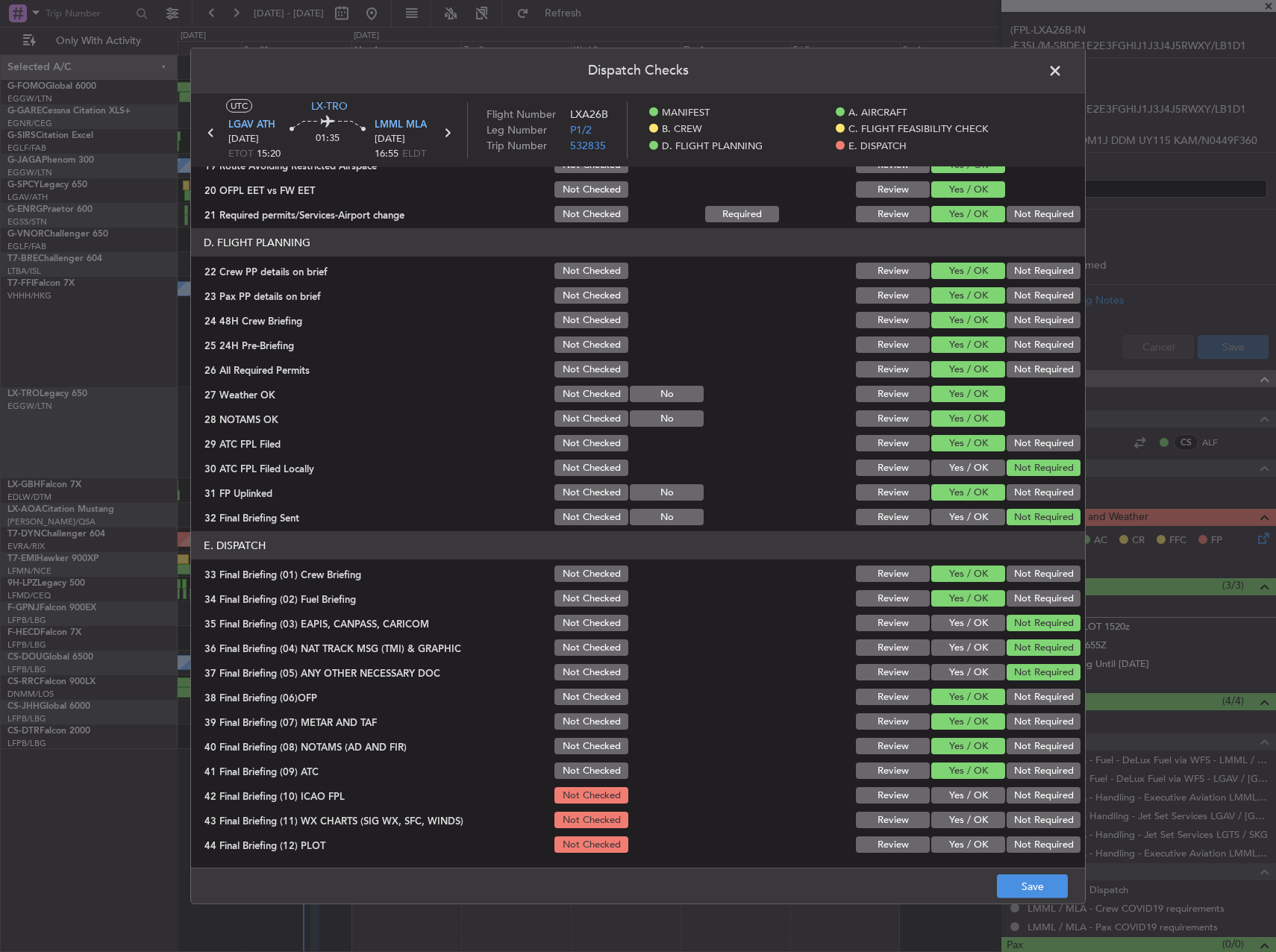
click at [963, 805] on div "Yes / OK" at bounding box center [967, 796] width 76 height 21
click at [959, 794] on button "Yes / OK" at bounding box center [968, 795] width 74 height 16
click at [955, 821] on button "Yes / OK" at bounding box center [968, 820] width 74 height 16
click at [959, 847] on button "Yes / OK" at bounding box center [968, 845] width 74 height 16
click at [1046, 901] on footer "Save" at bounding box center [638, 885] width 894 height 35
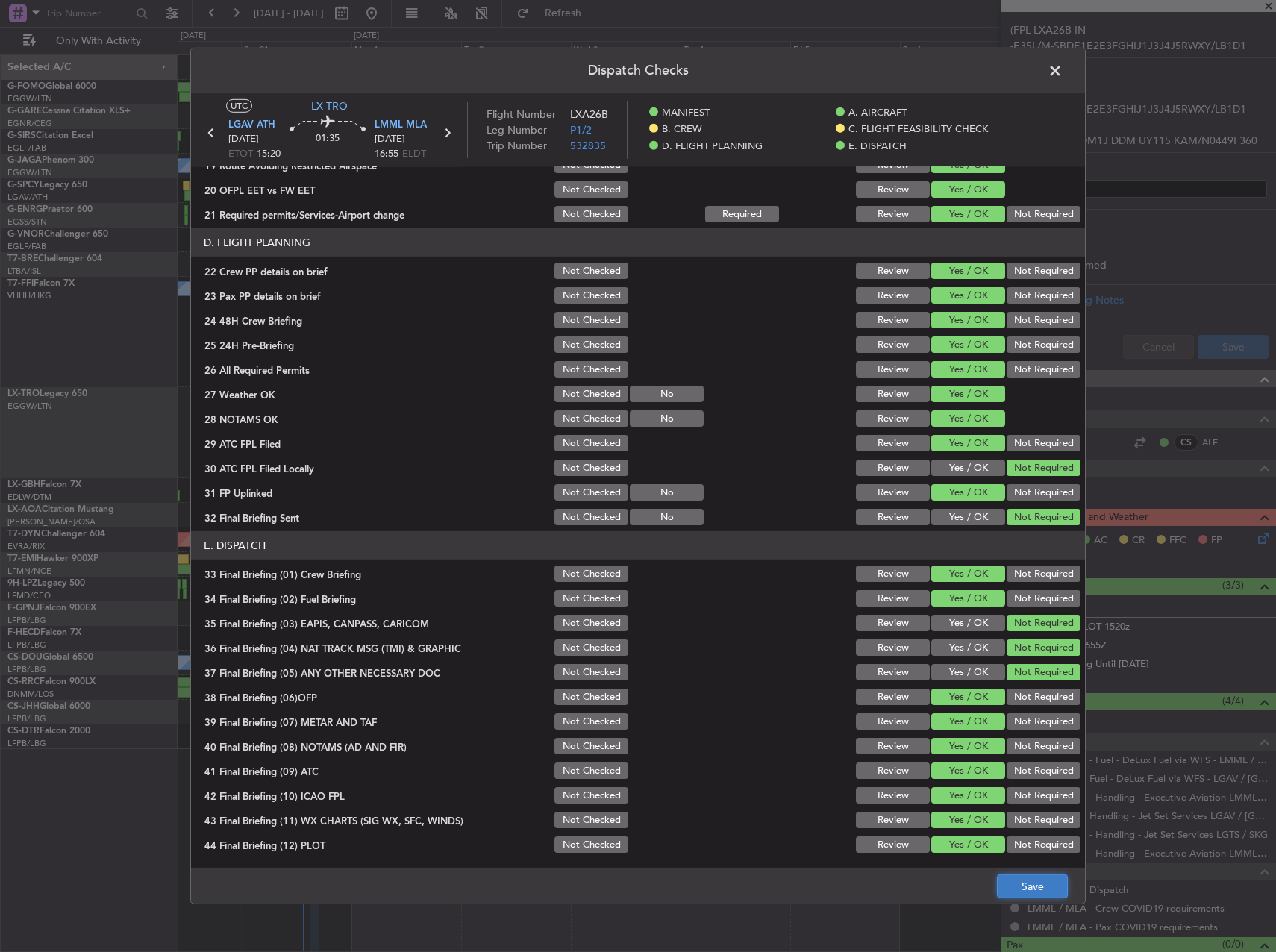
click at [1045, 892] on button "Save" at bounding box center [1033, 887] width 71 height 24
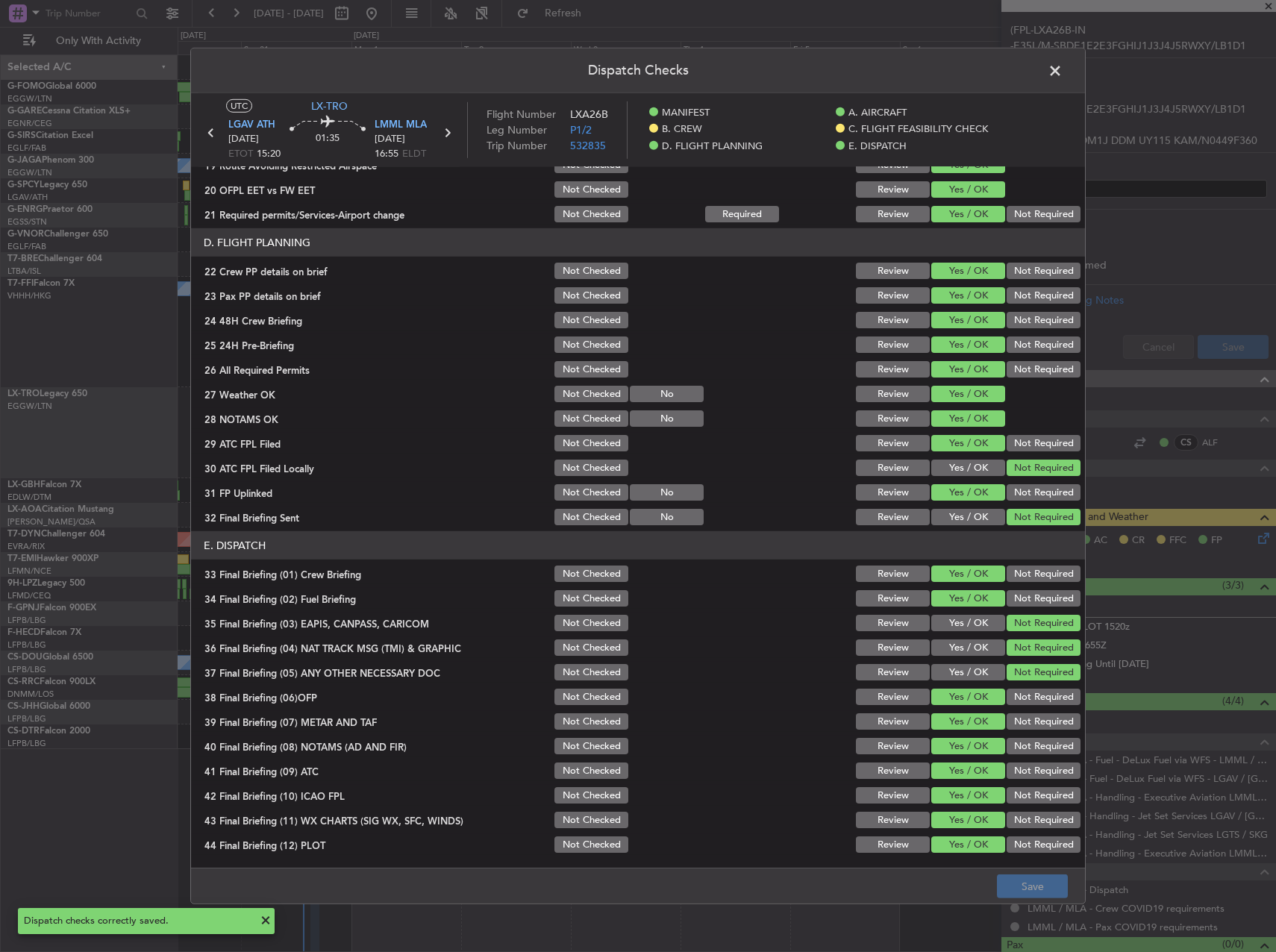
click at [1057, 55] on header "Dispatch Checks" at bounding box center [638, 71] width 894 height 45
click at [1063, 66] on span at bounding box center [1063, 74] width 0 height 30
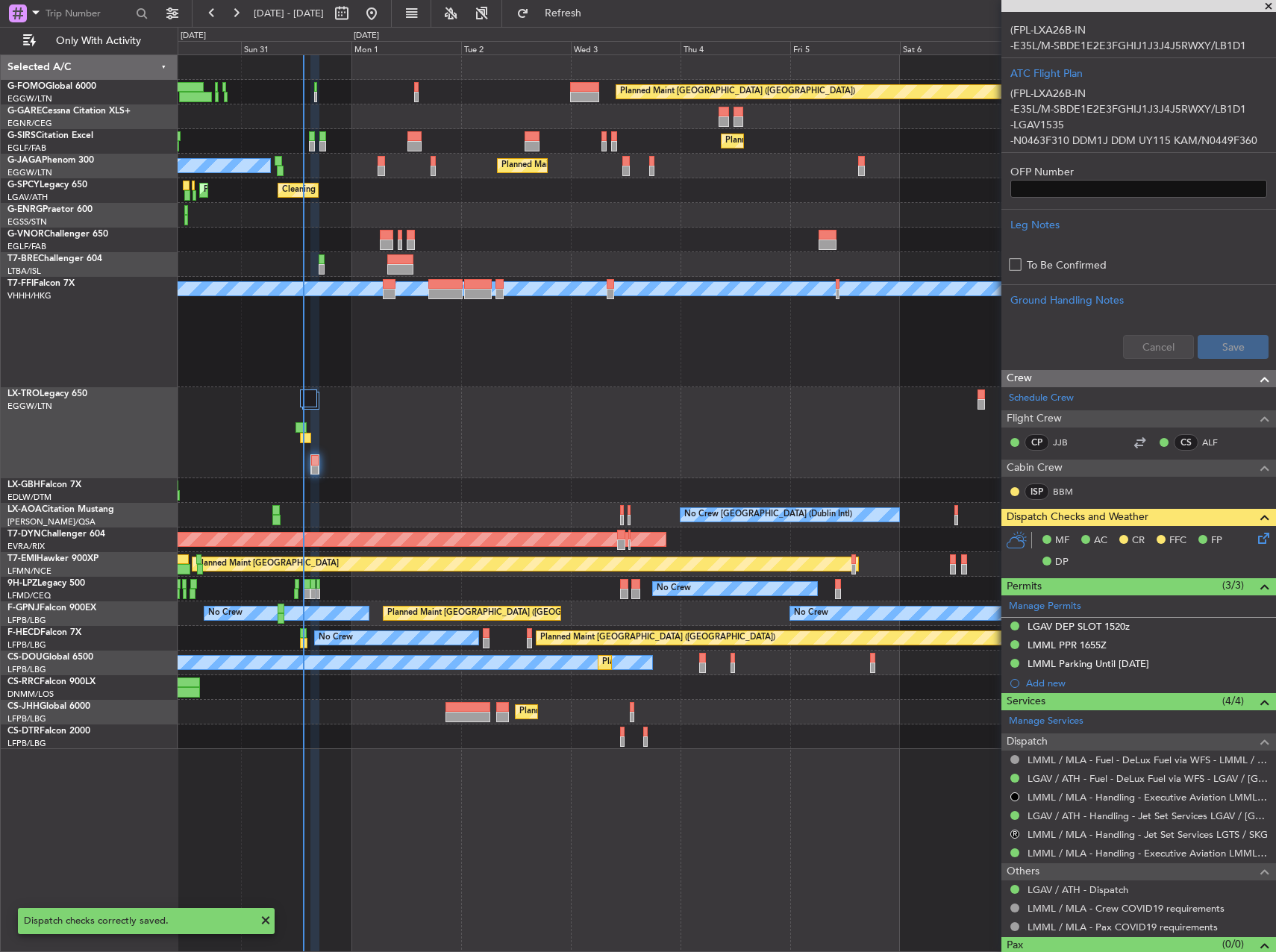
scroll to position [0, 0]
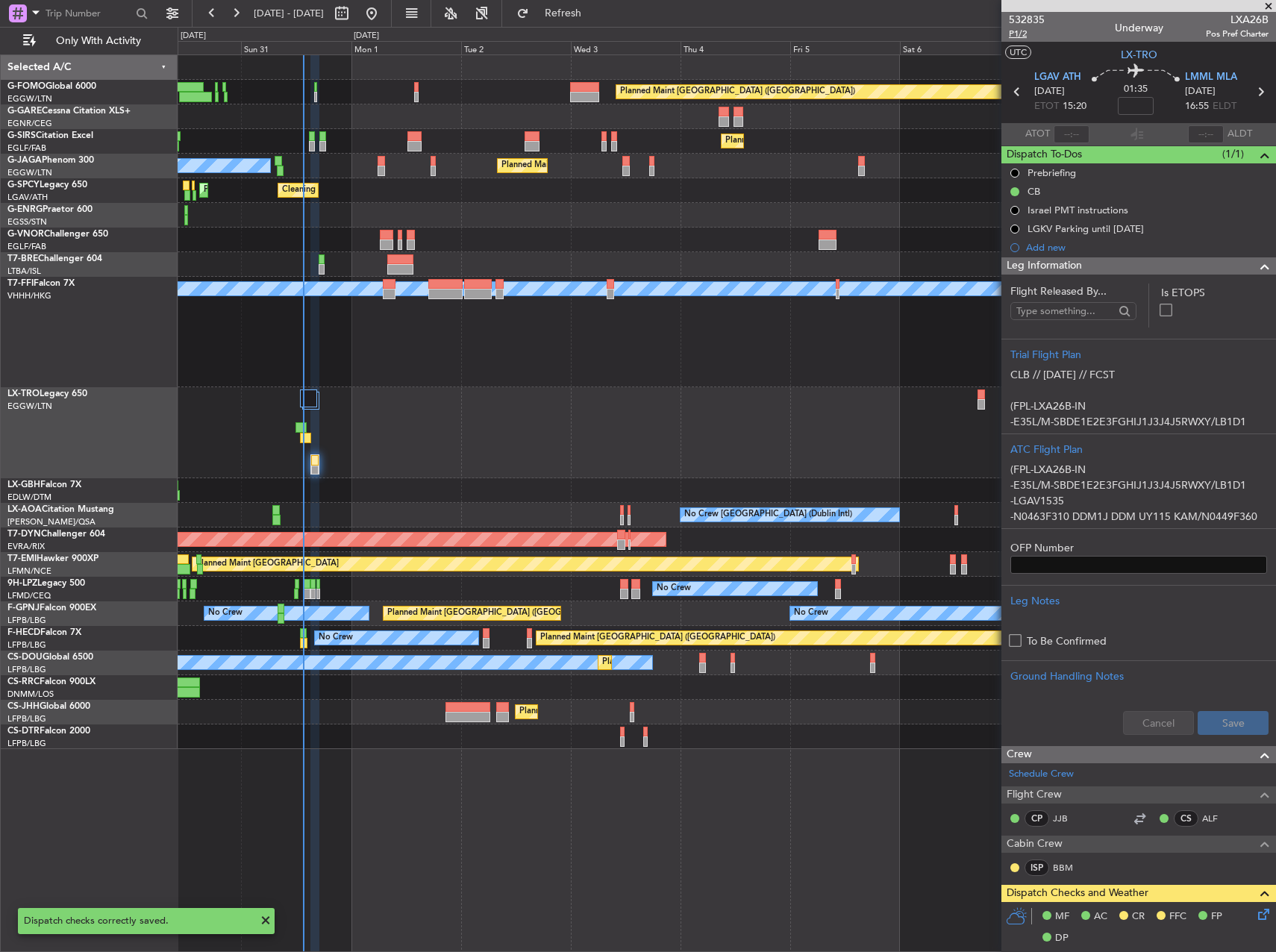
click at [1022, 37] on span "P1/2" at bounding box center [1027, 34] width 35 height 13
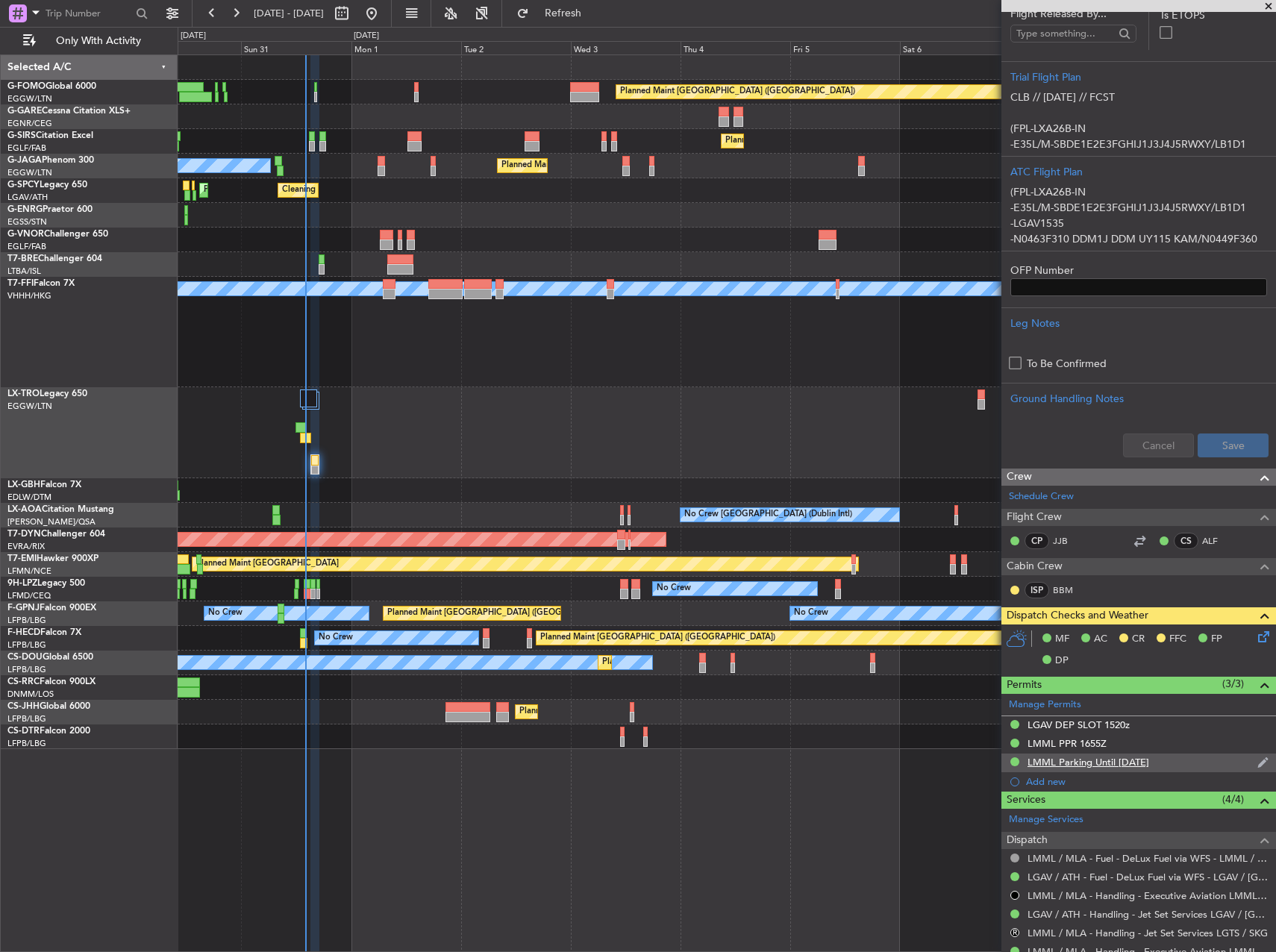
scroll to position [402, 0]
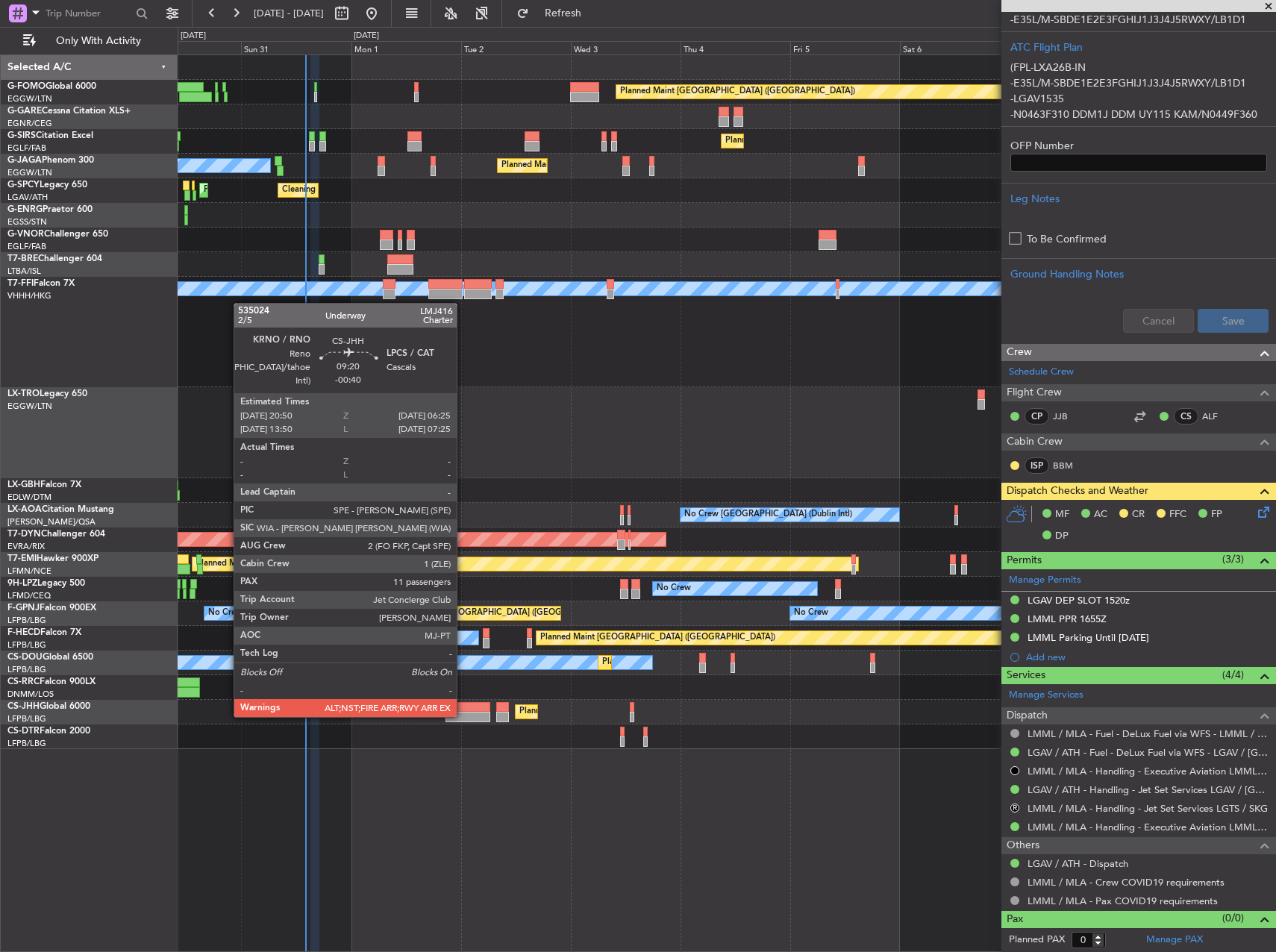
click at [461, 715] on div at bounding box center [467, 717] width 44 height 10
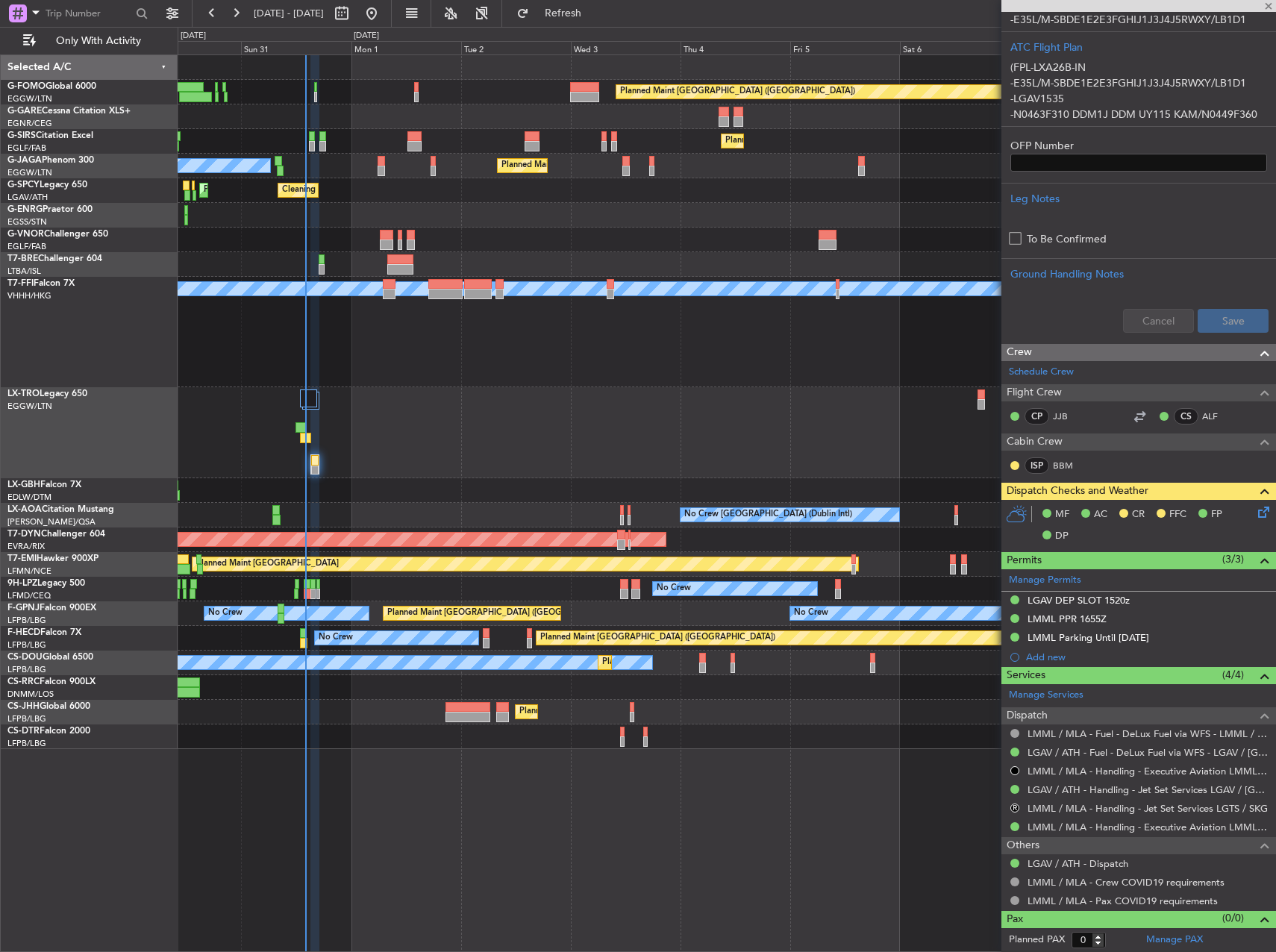
type input "-00:40"
type input "11"
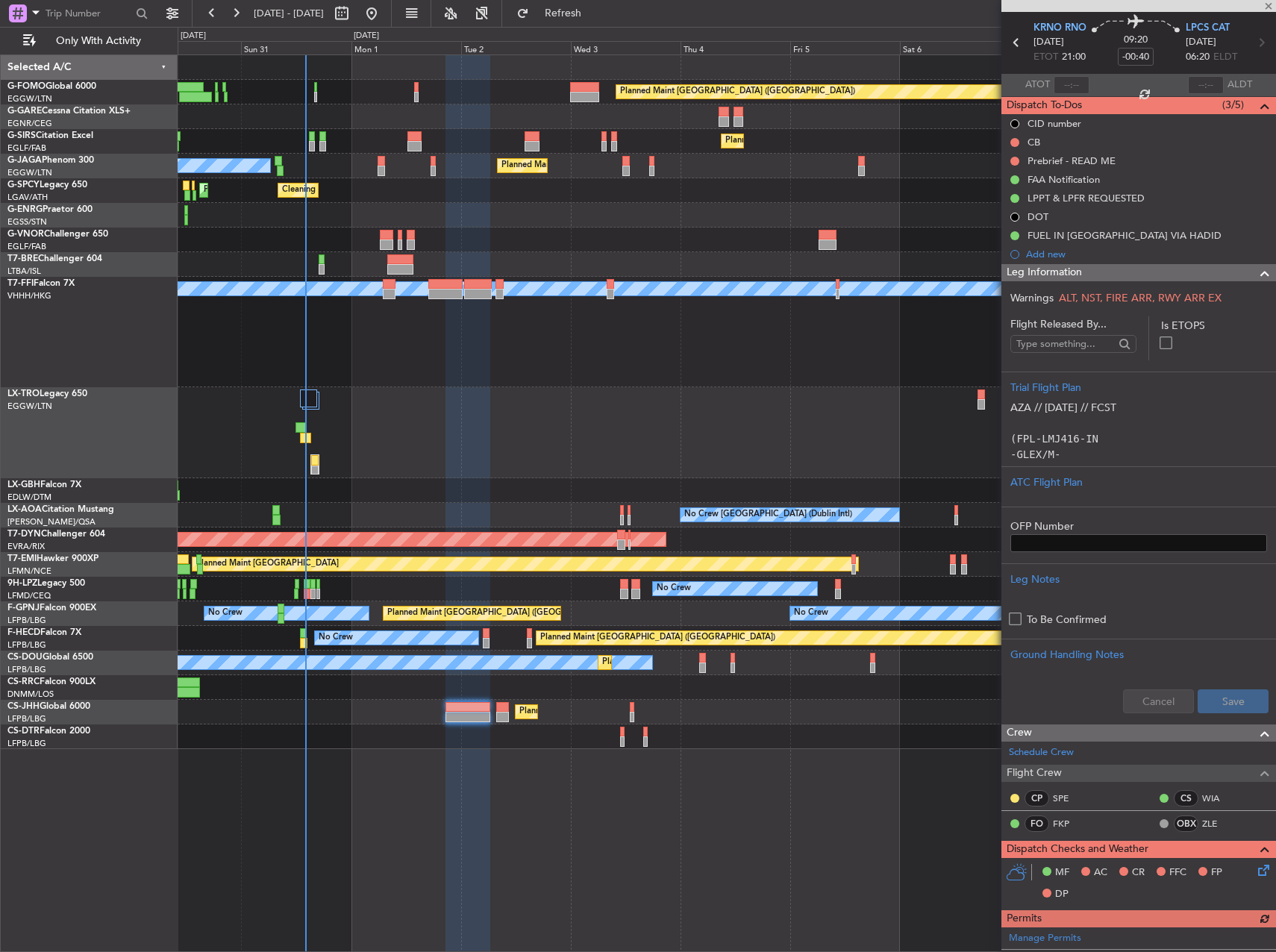
scroll to position [75, 0]
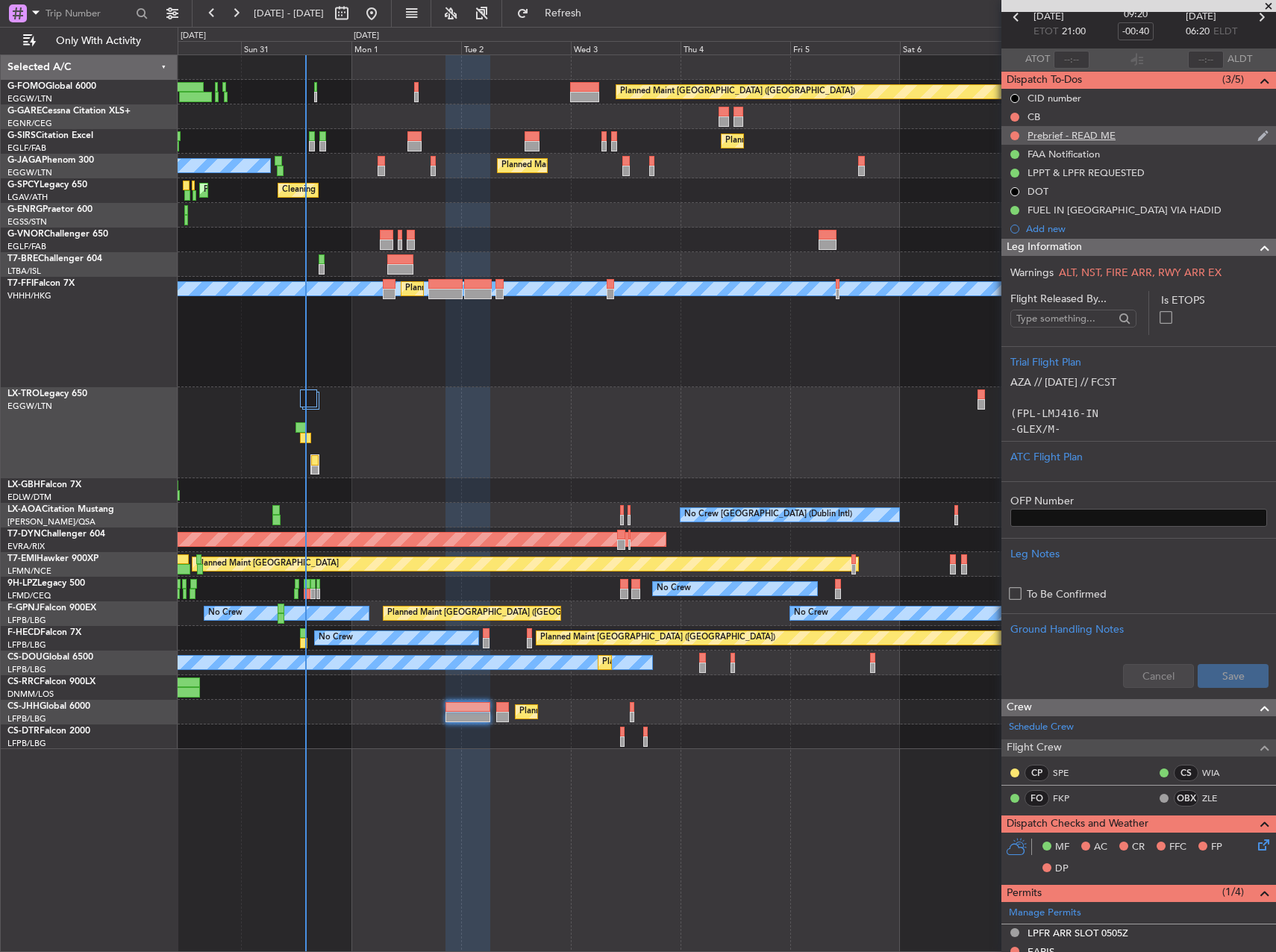
click at [1079, 136] on div "Prebrief - READ ME" at bounding box center [1071, 135] width 88 height 13
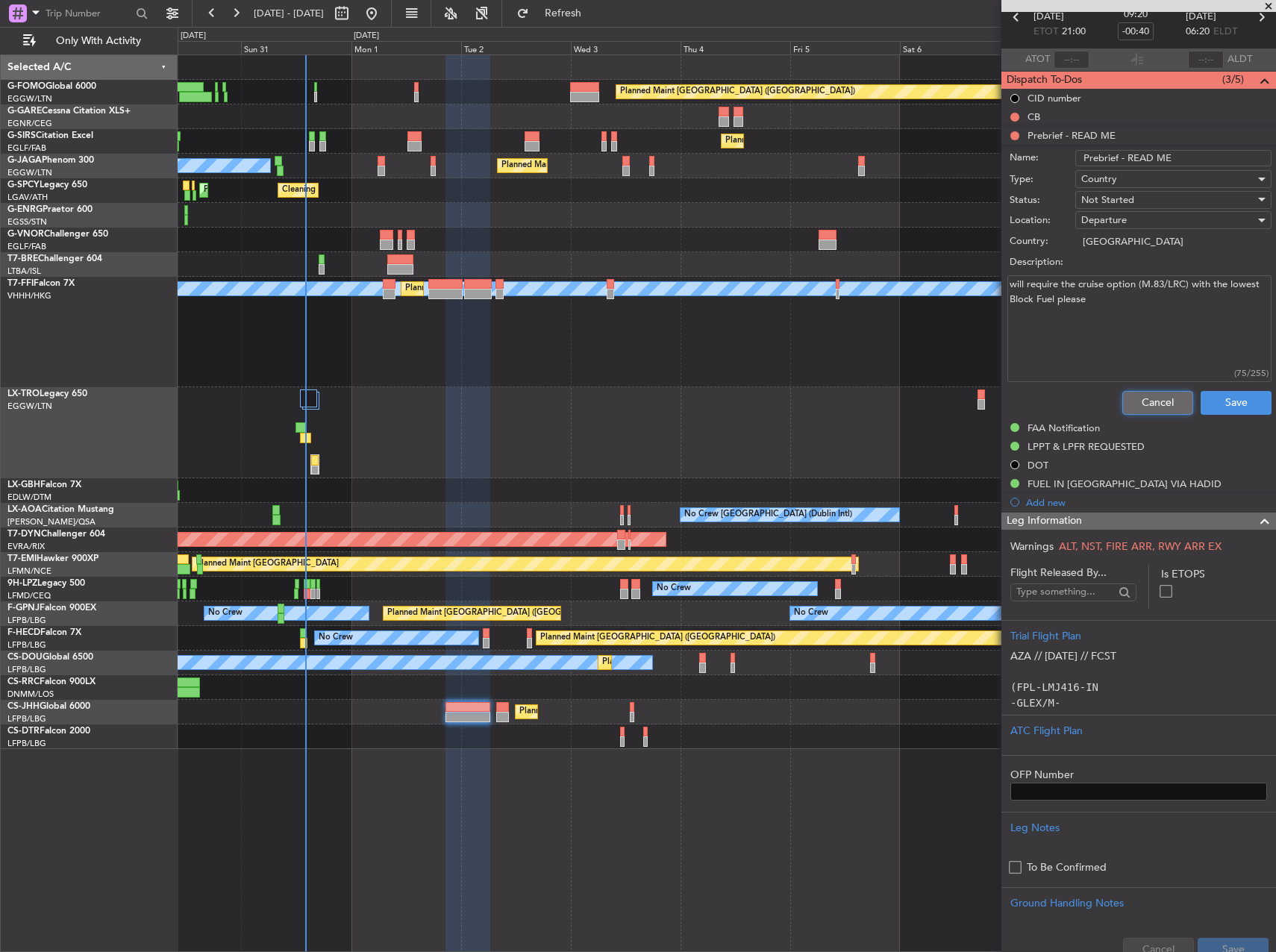
click at [1156, 397] on button "Cancel" at bounding box center [1158, 403] width 71 height 24
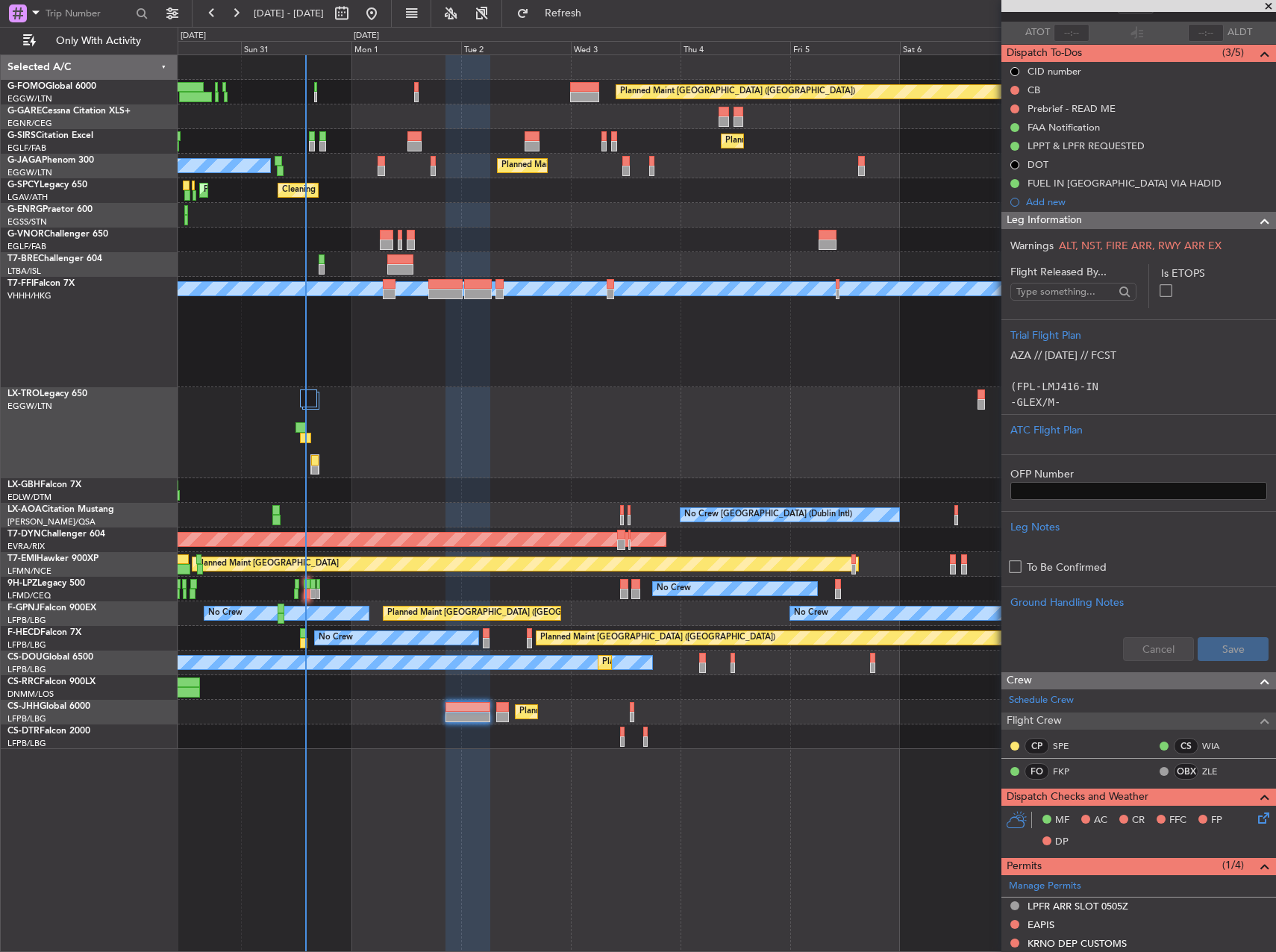
scroll to position [0, 0]
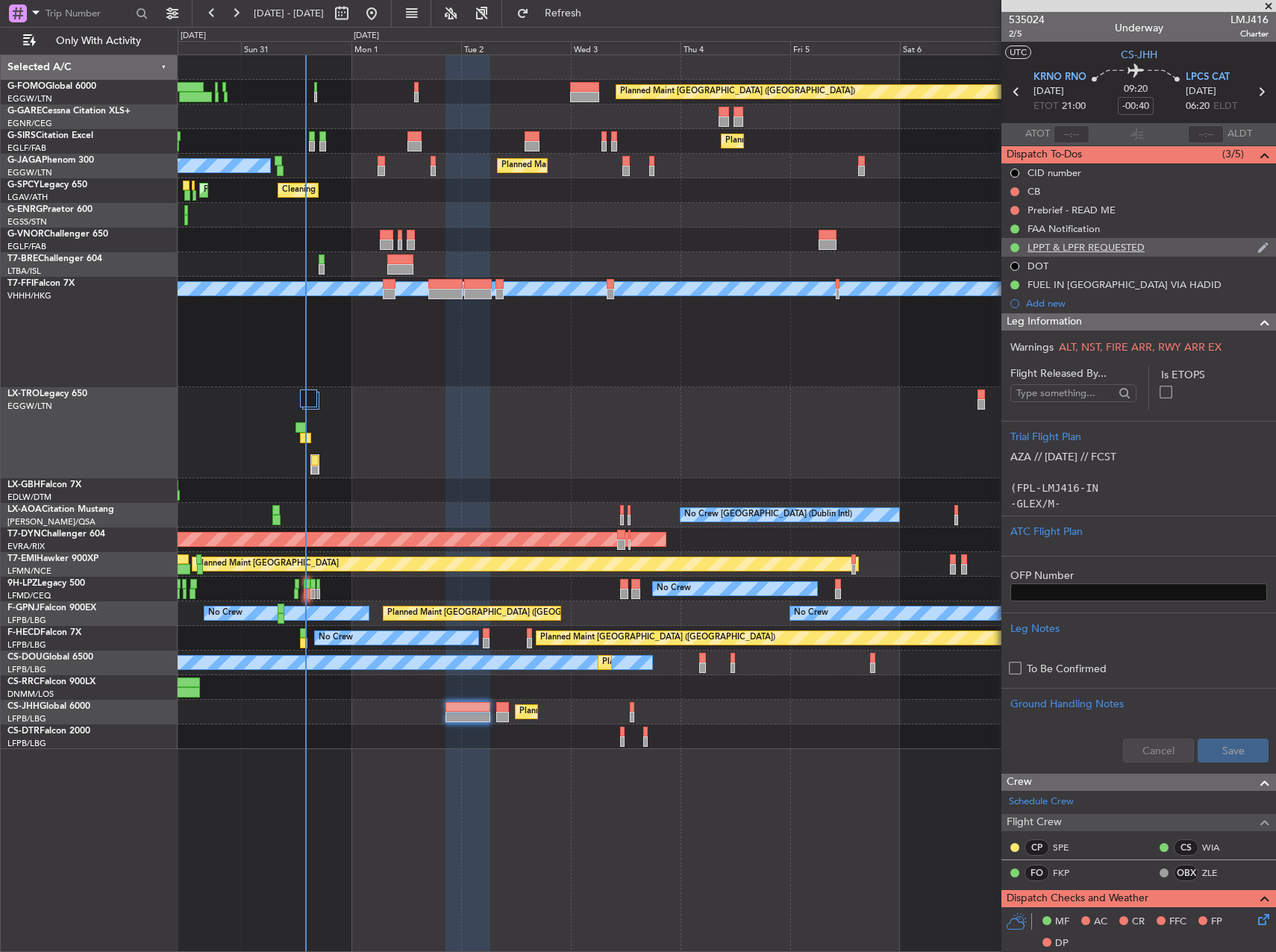
click at [1096, 250] on div "LPPT & LPFR REQUESTED" at bounding box center [1086, 247] width 117 height 13
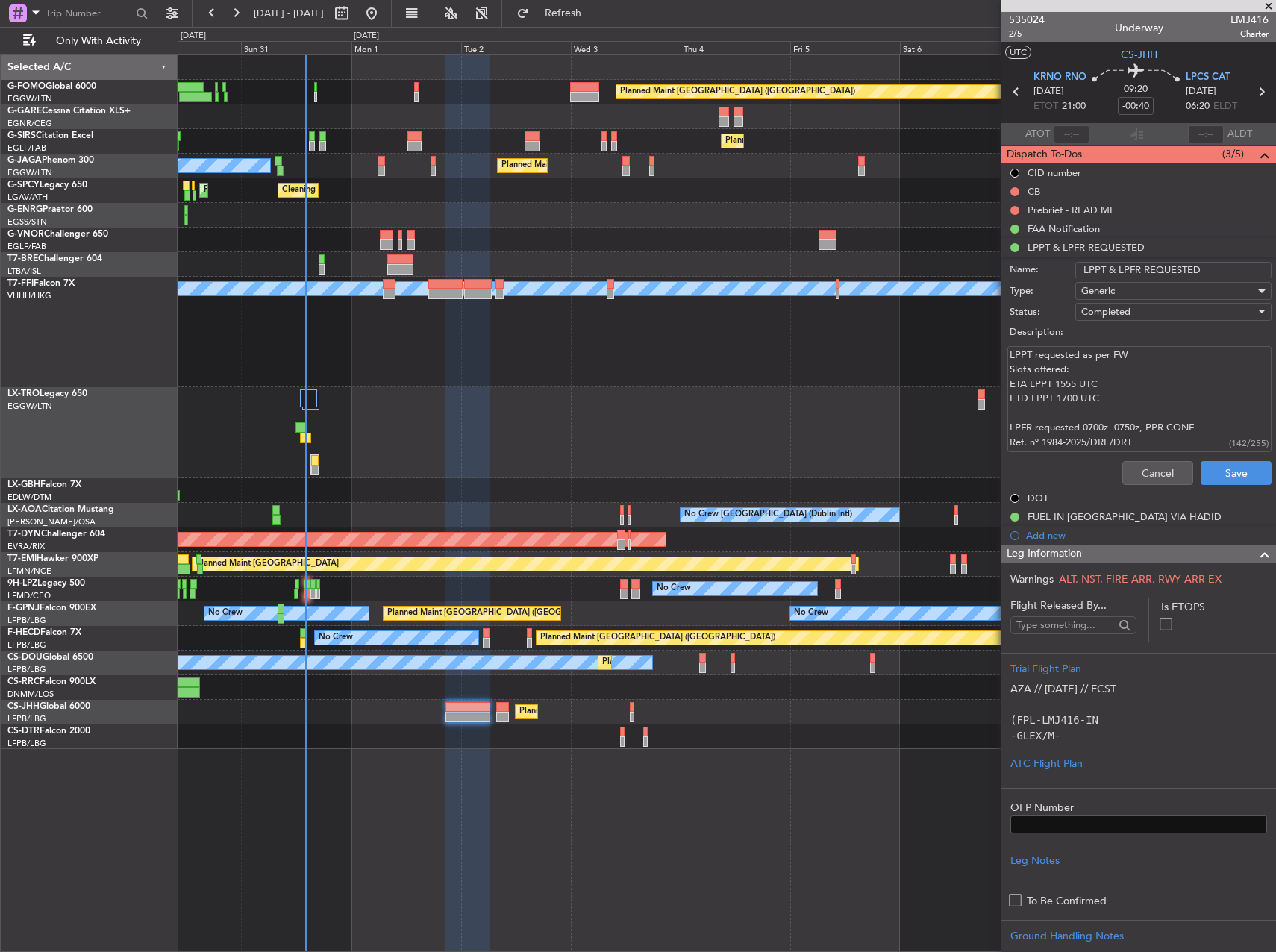
click at [1141, 484] on div "Cancel Save" at bounding box center [1134, 473] width 281 height 35
click at [1137, 472] on button "Cancel" at bounding box center [1158, 474] width 71 height 24
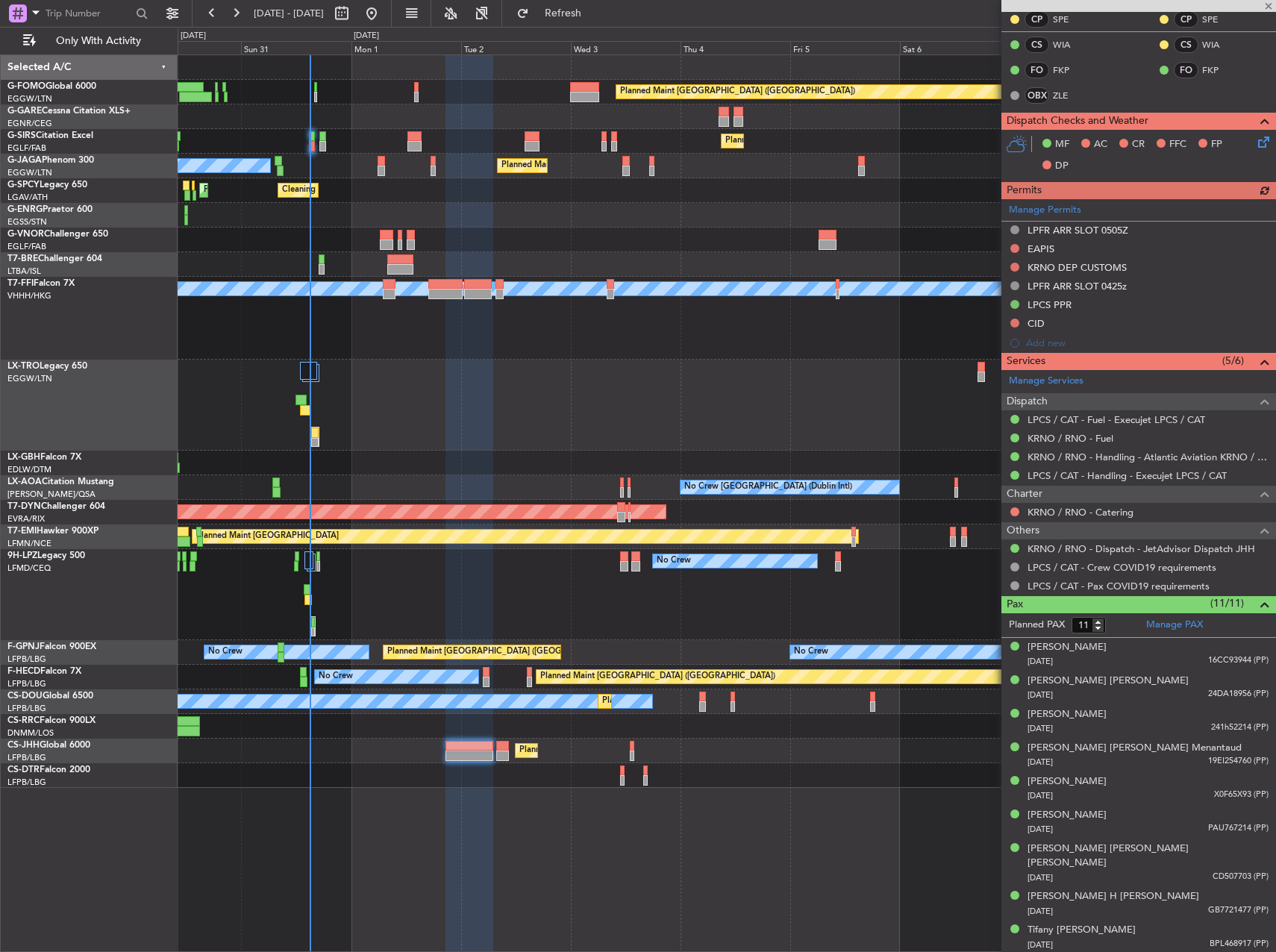
scroll to position [883, 0]
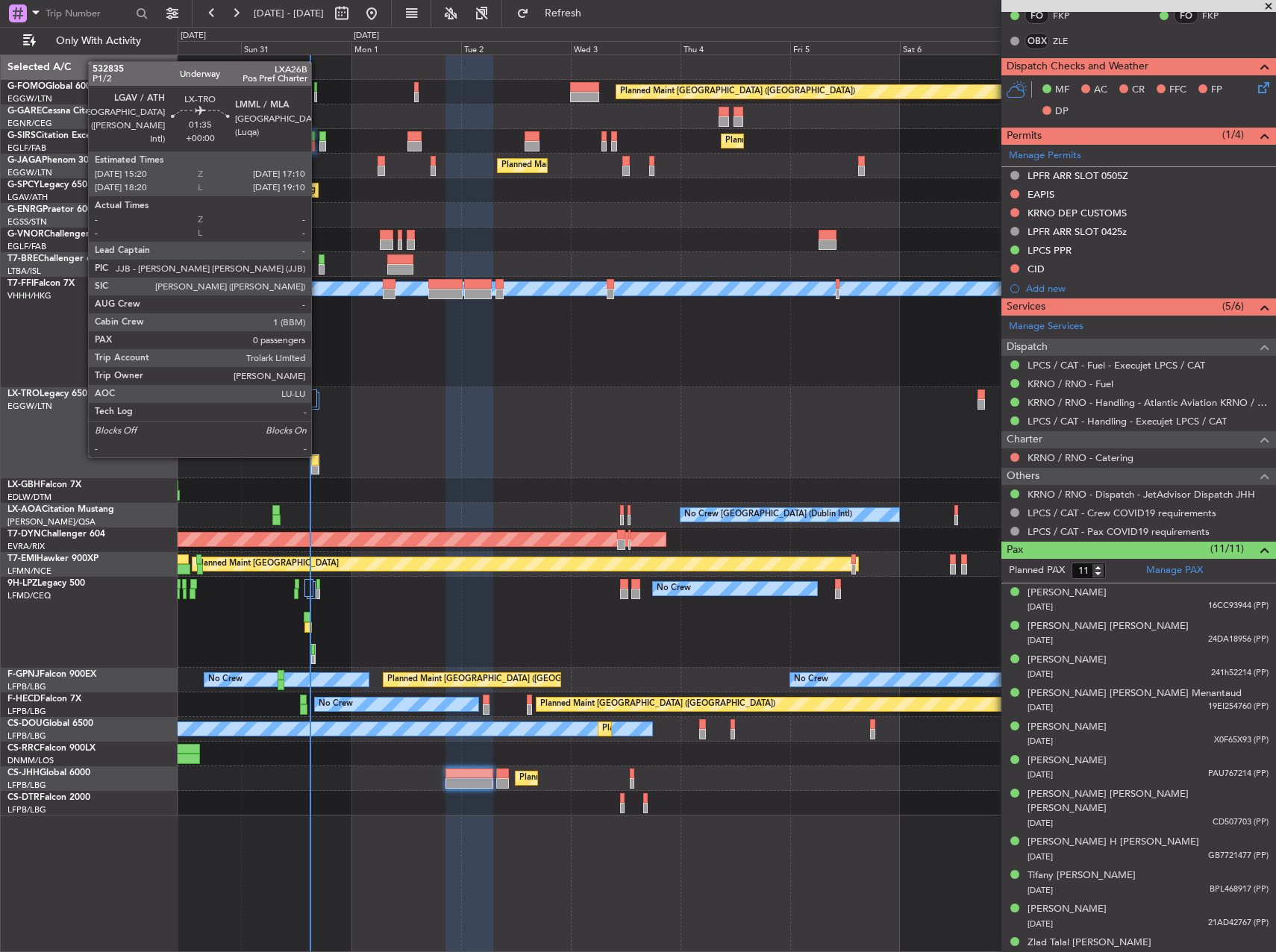
click at [319, 456] on div at bounding box center [314, 460] width 7 height 10
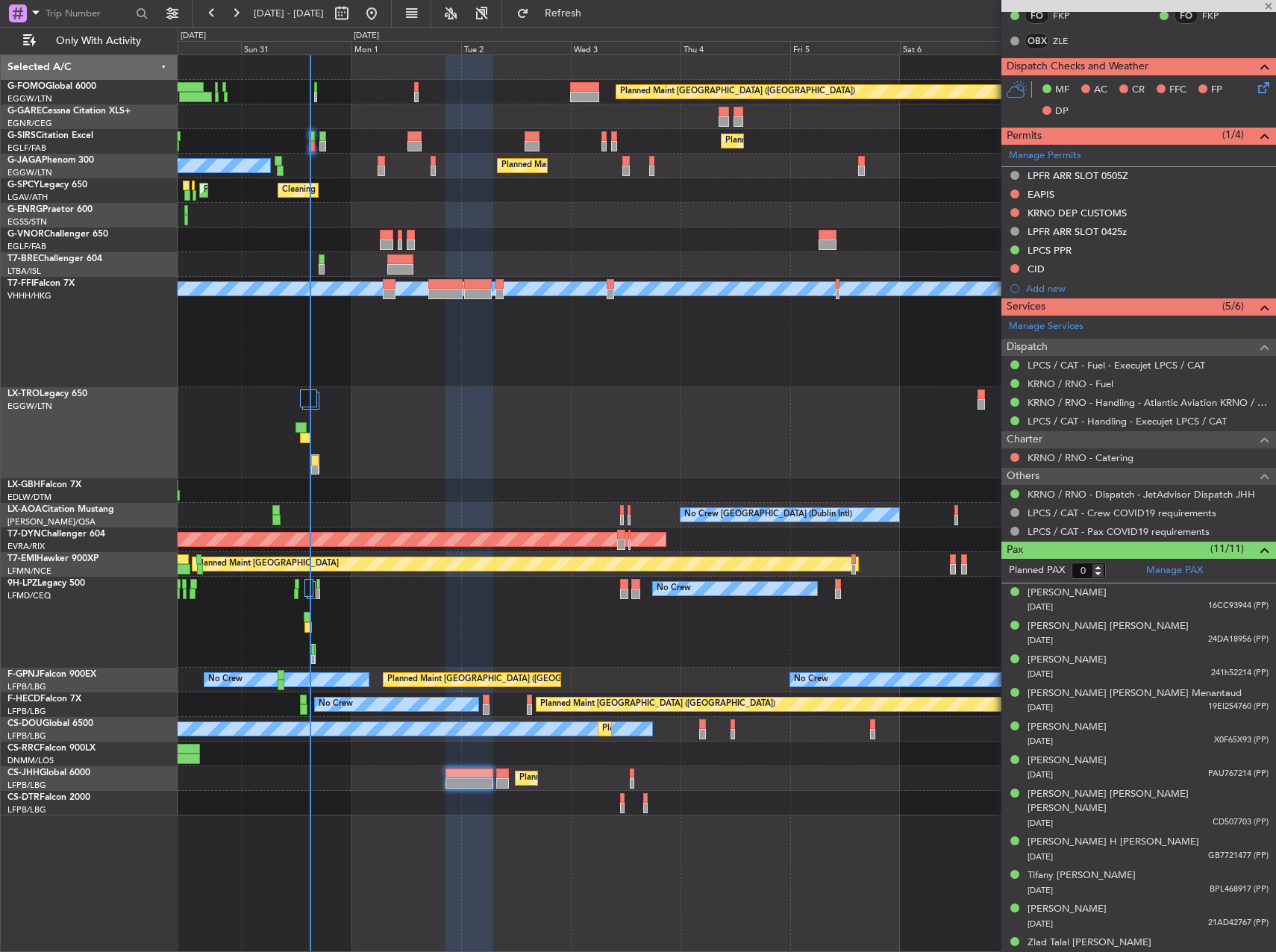
scroll to position [0, 0]
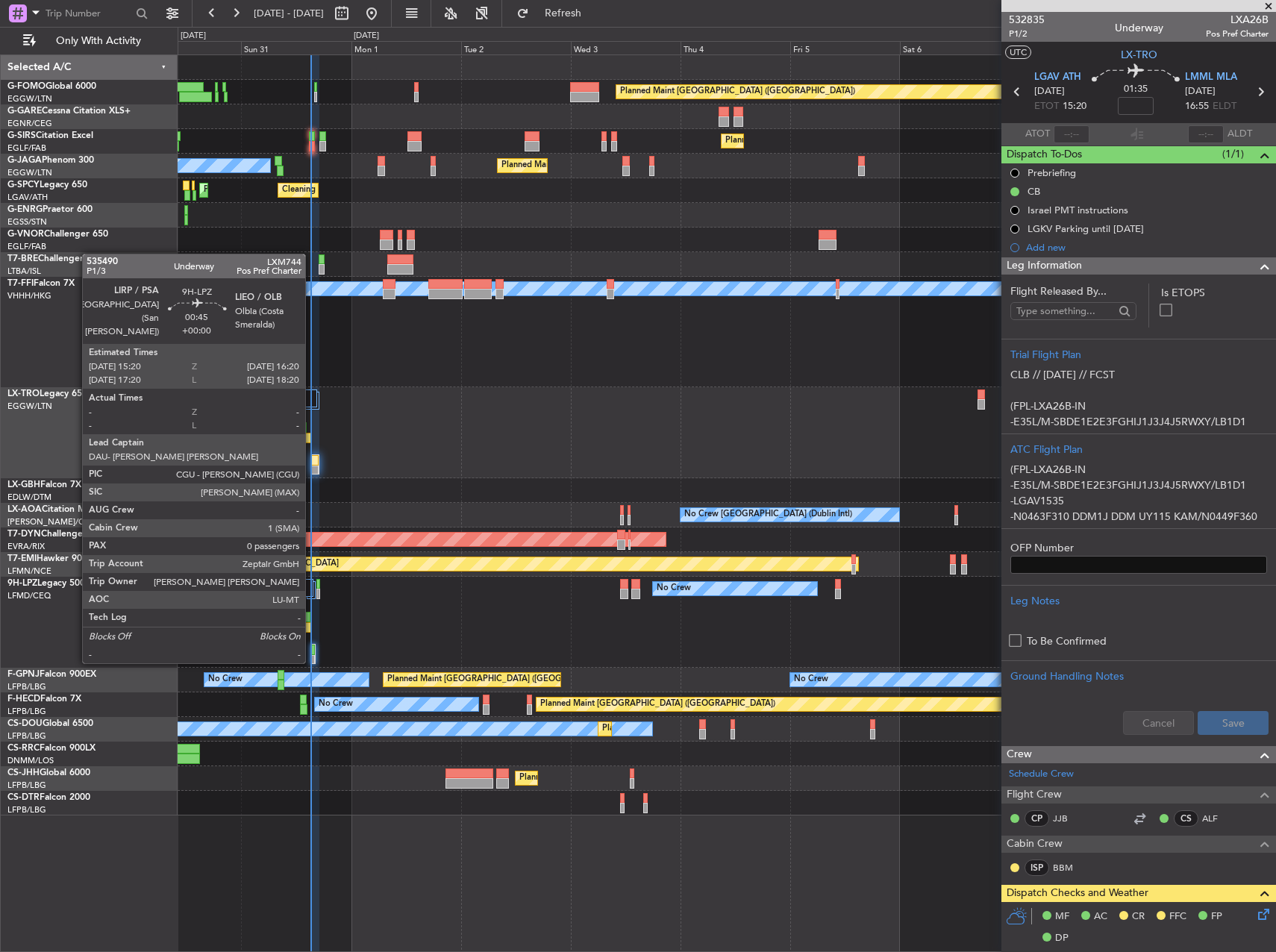
click at [312, 647] on div at bounding box center [313, 649] width 4 height 10
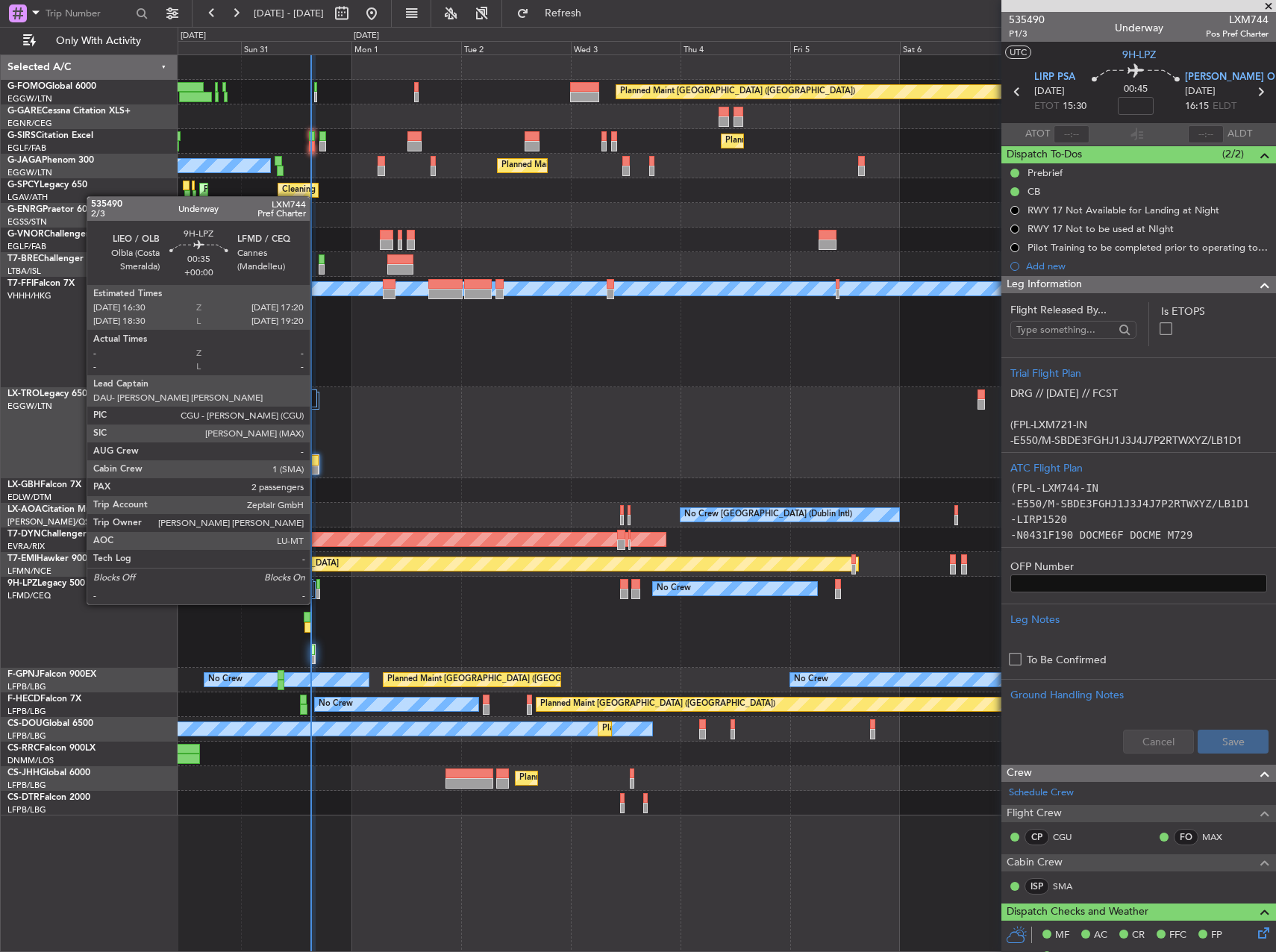
click at [317, 590] on div at bounding box center [319, 594] width 5 height 10
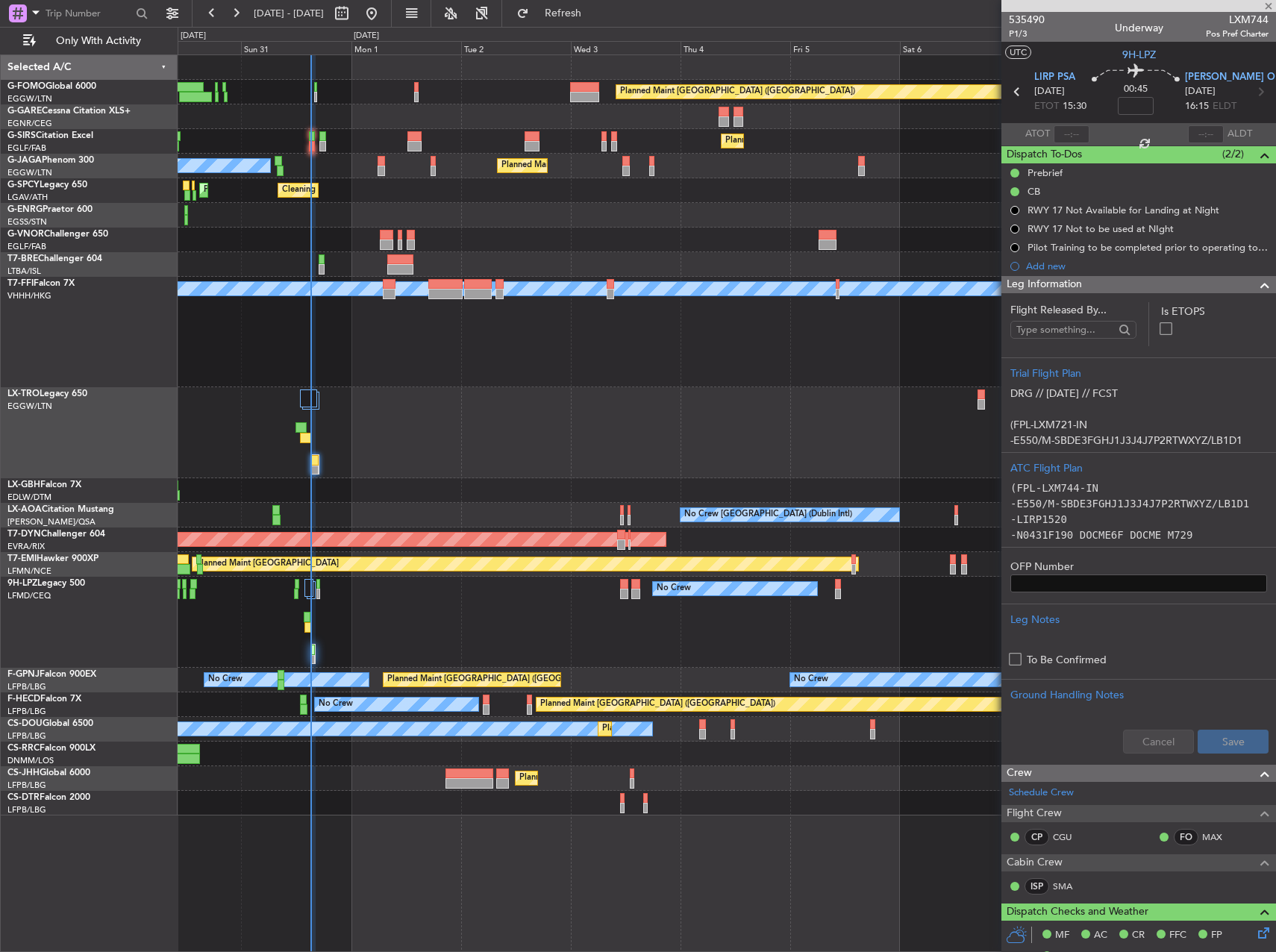
type input "2"
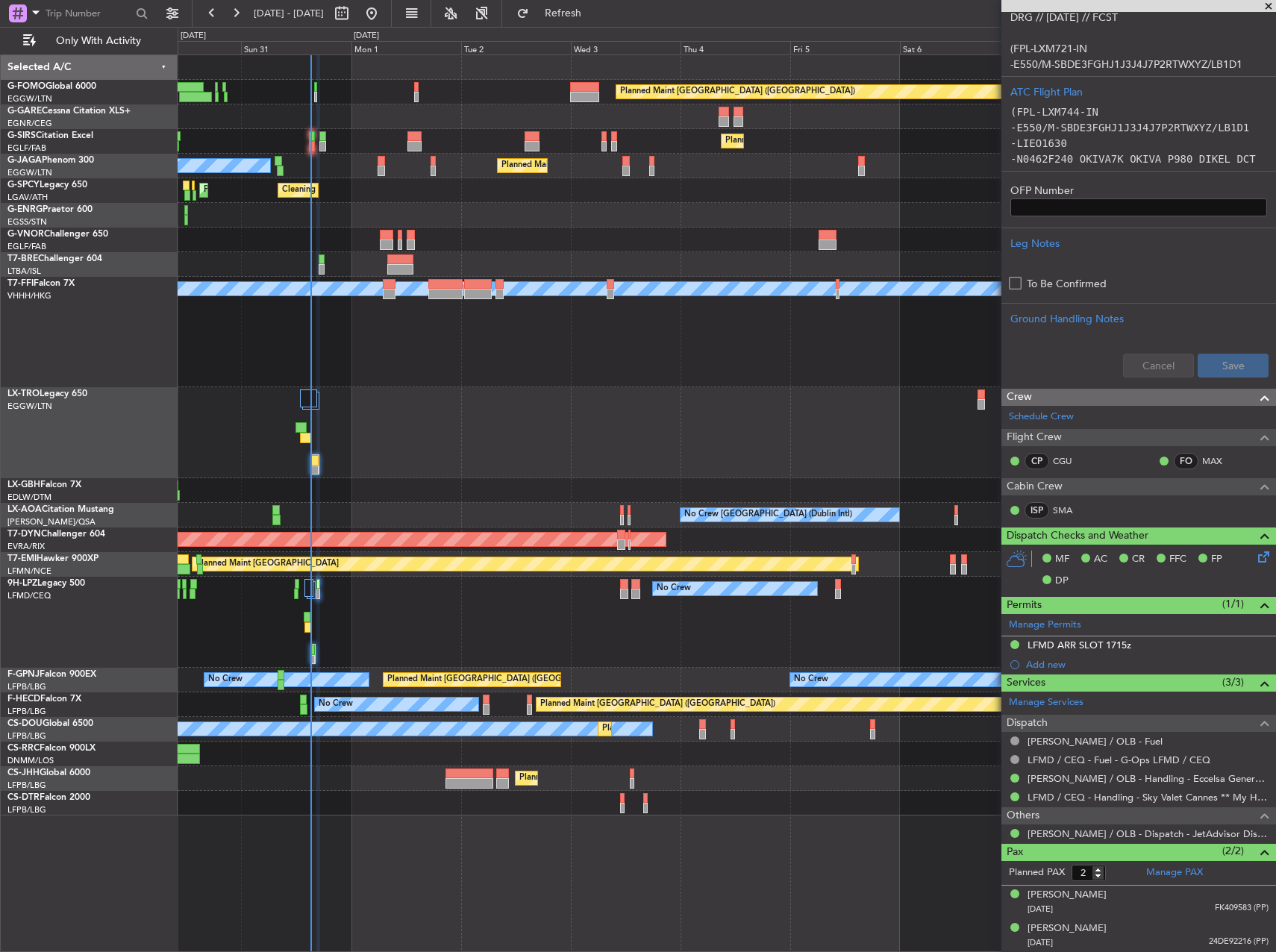
scroll to position [301, 0]
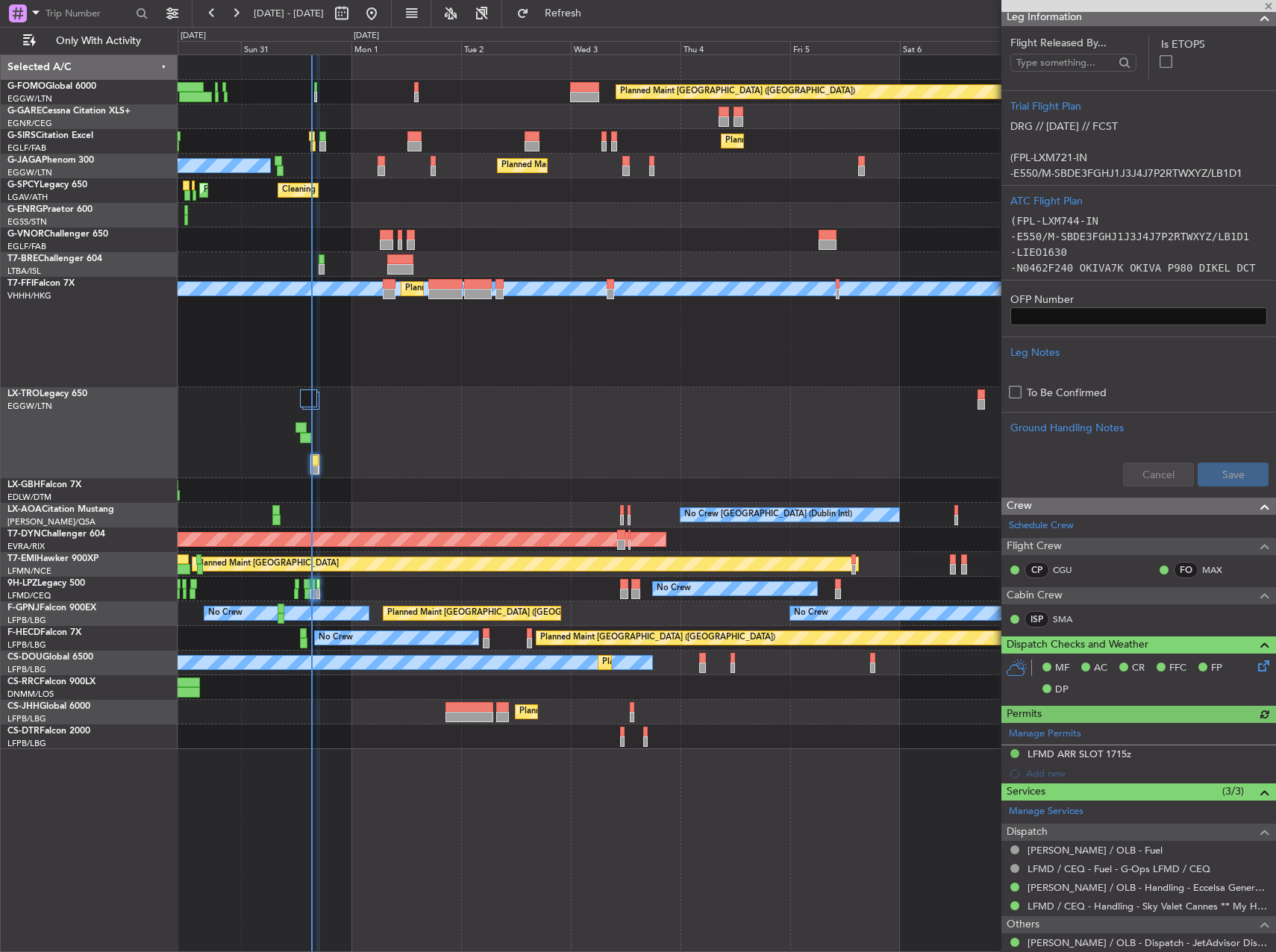
scroll to position [301, 0]
